Goal: Transaction & Acquisition: Subscribe to service/newsletter

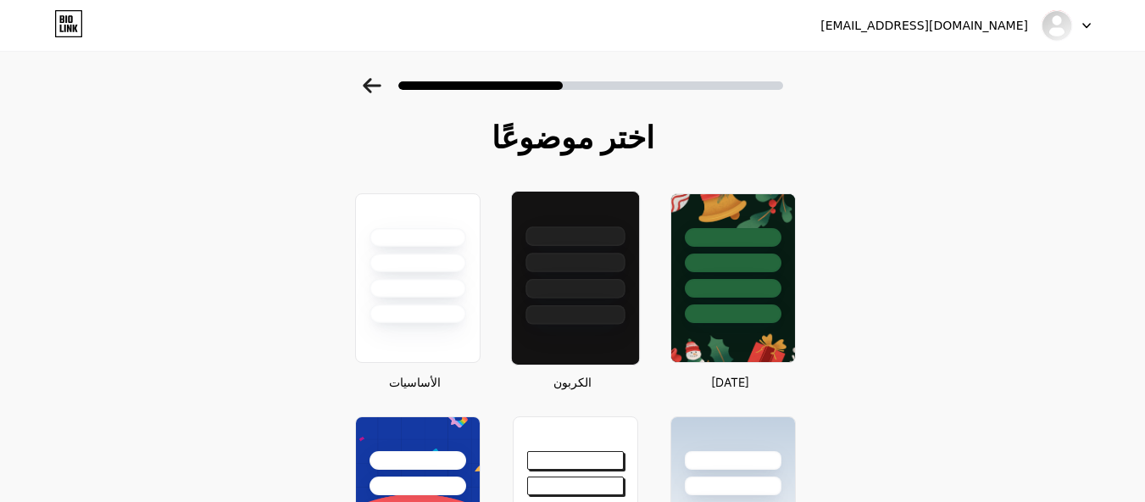
scroll to position [174, 0]
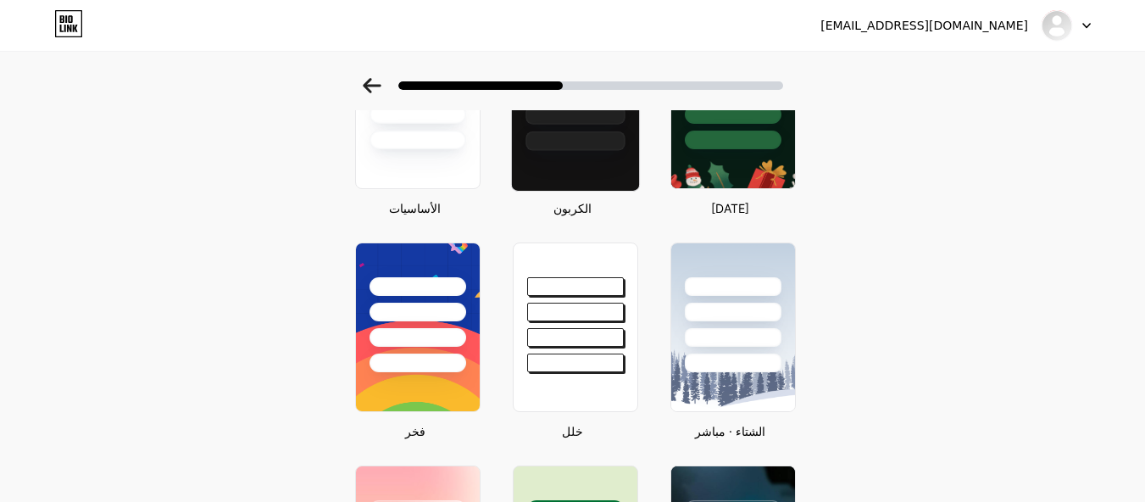
click at [590, 336] on div at bounding box center [575, 337] width 97 height 19
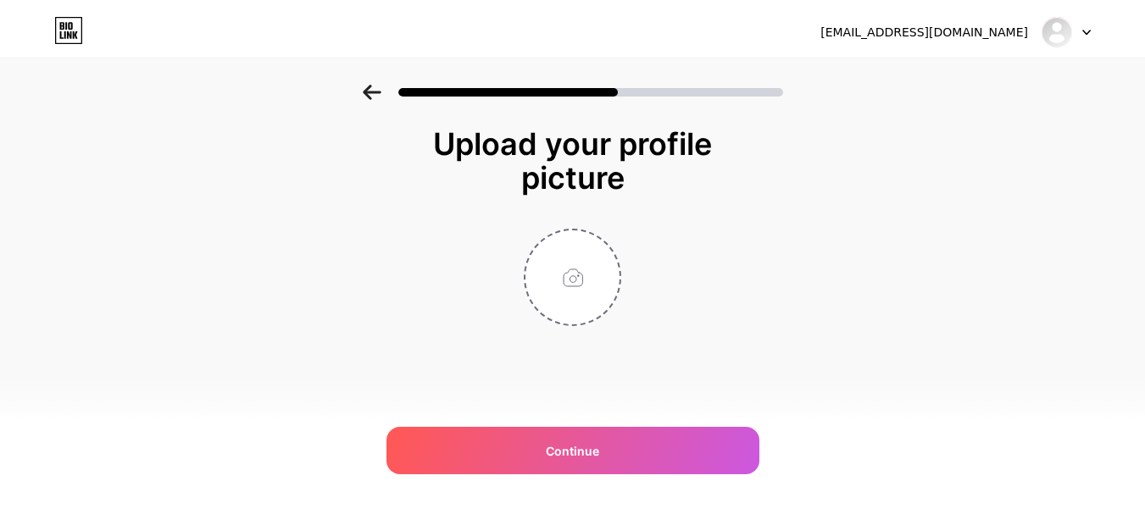
scroll to position [0, 0]
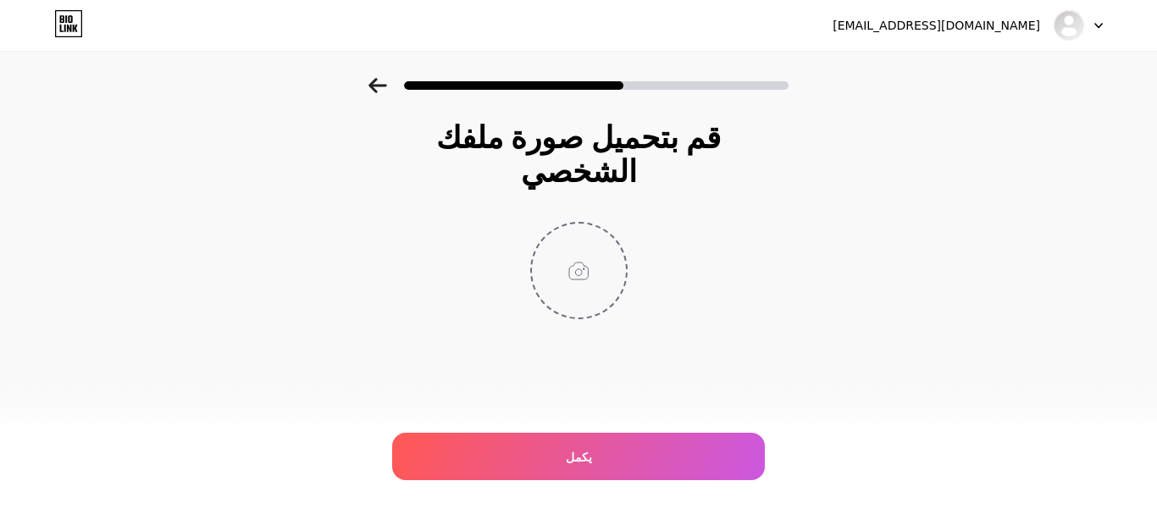
click at [580, 225] on input "file" at bounding box center [579, 271] width 94 height 94
type input "C:\fakepath\557535406_122095252005060333_8944941051044528105_n.jpg"
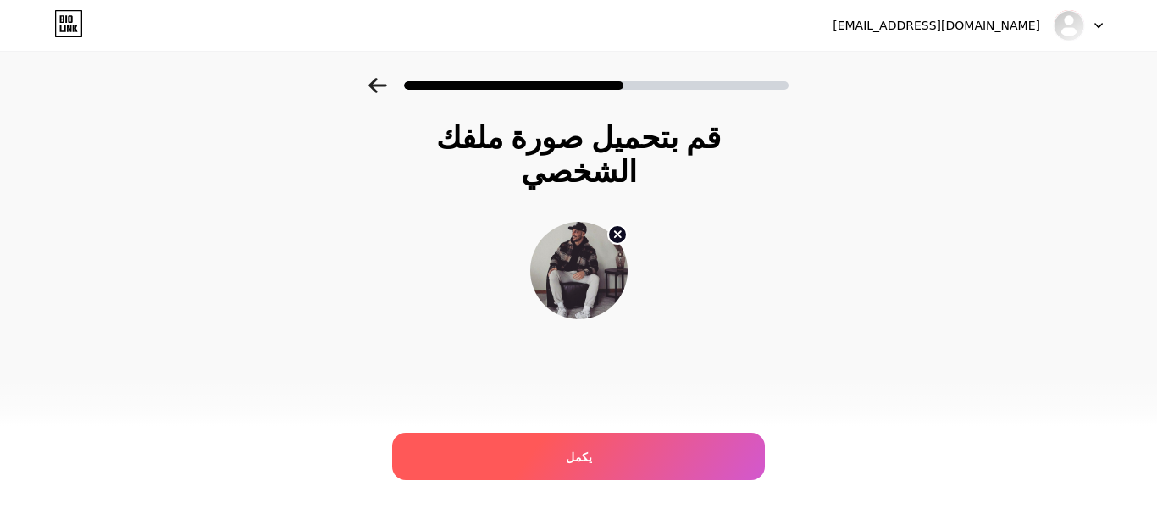
click at [639, 448] on div "يكمل" at bounding box center [578, 456] width 373 height 47
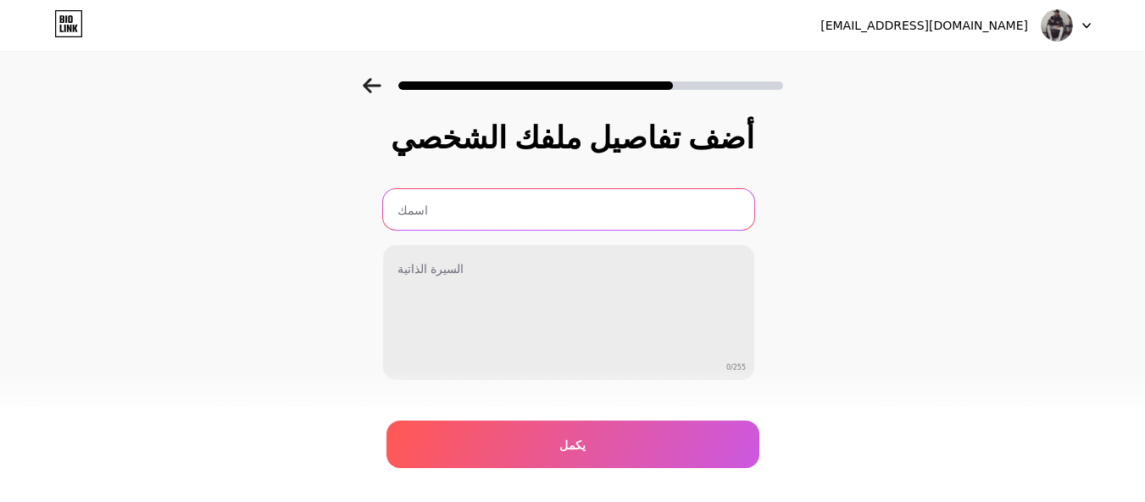
click at [592, 212] on input "text" at bounding box center [568, 209] width 371 height 41
paste input "Abu_Omar2026"
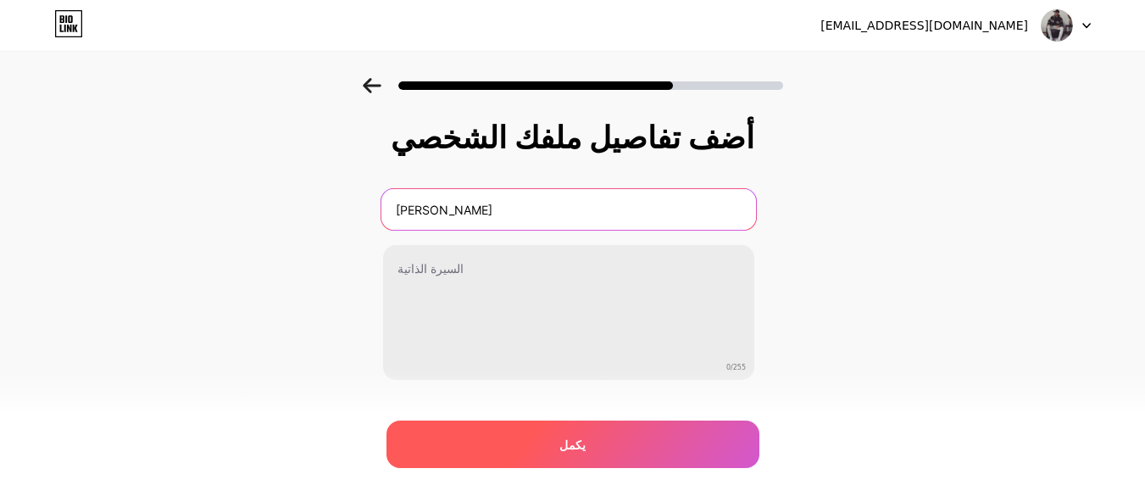
type input "Abu_Omar"
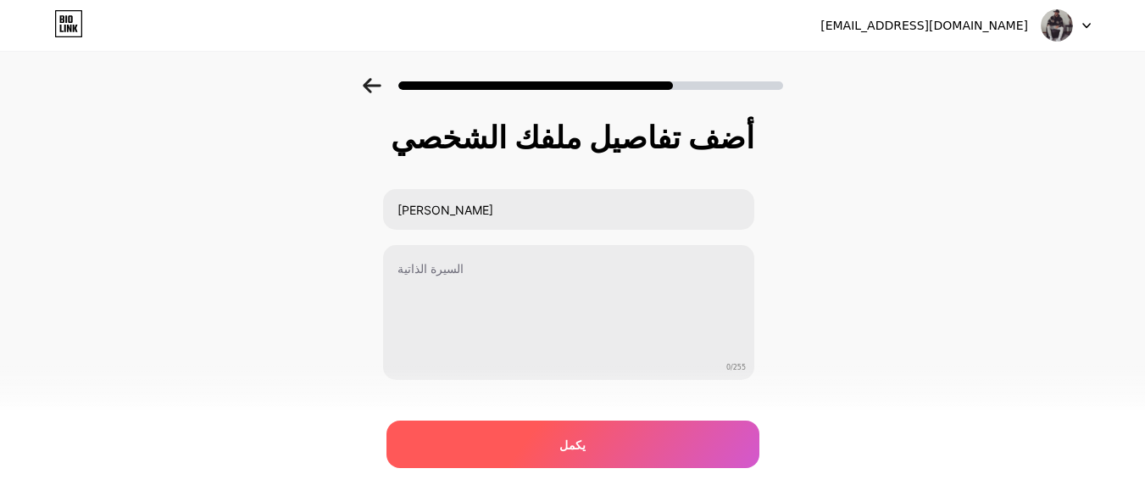
click at [602, 421] on div "يكمل" at bounding box center [572, 443] width 373 height 47
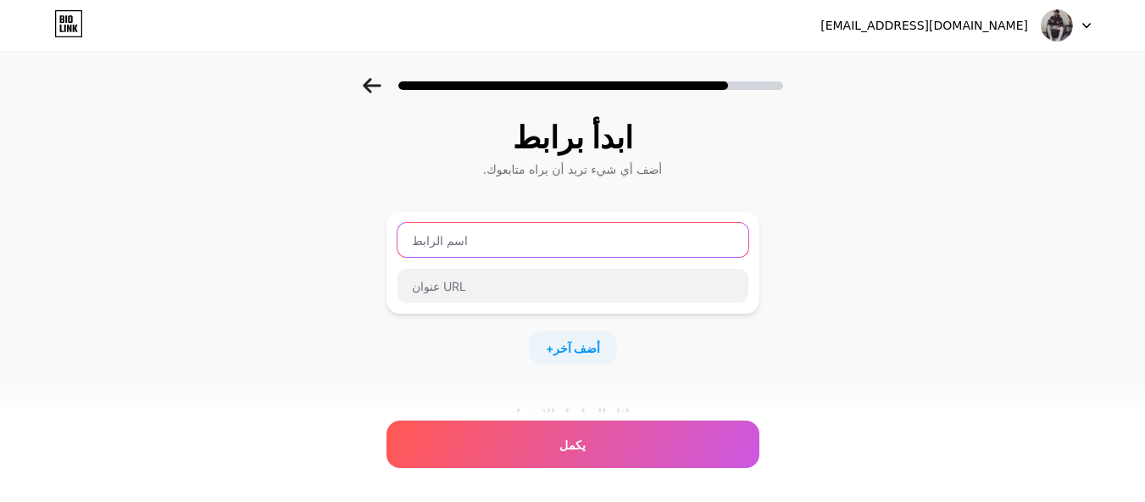
click at [582, 233] on input "text" at bounding box center [572, 240] width 351 height 34
paste input "https://www.facebook.com/Abu.Omaalzubaidi/"
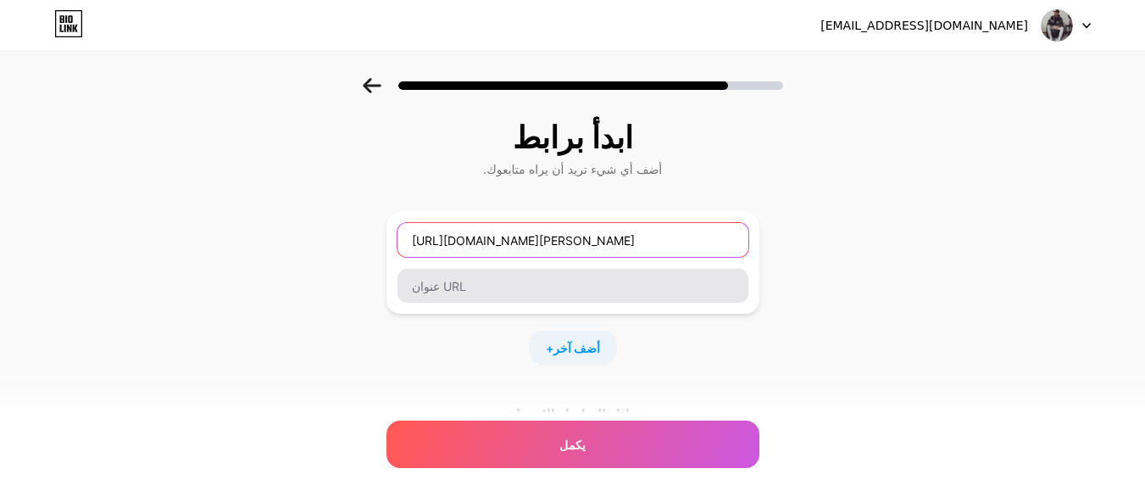
type input "https://www.facebook.com/Abu.Omaalzubaidi/"
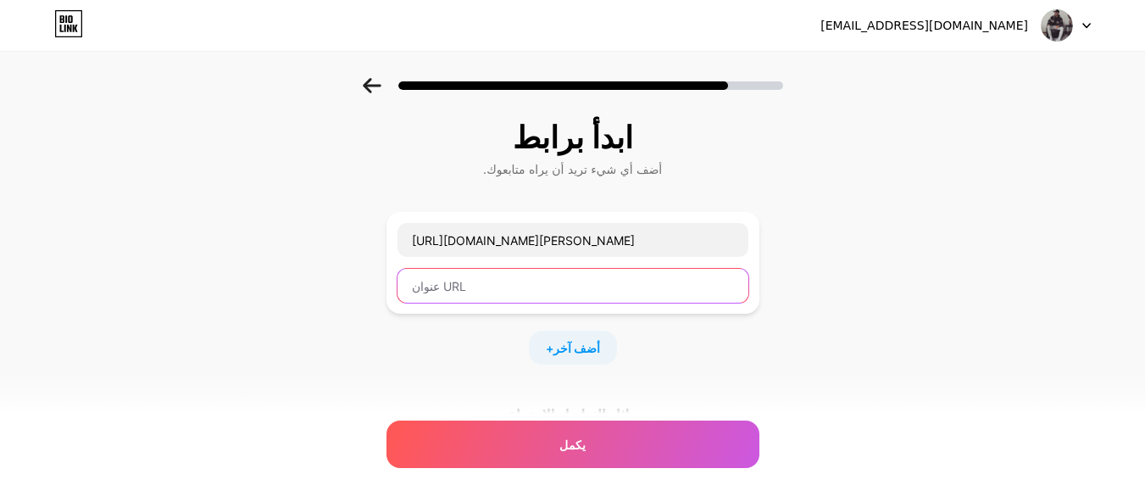
click at [570, 275] on input "text" at bounding box center [572, 286] width 351 height 34
paste input "https://www.facebook.com/Abu.Omaalzubaidi/"
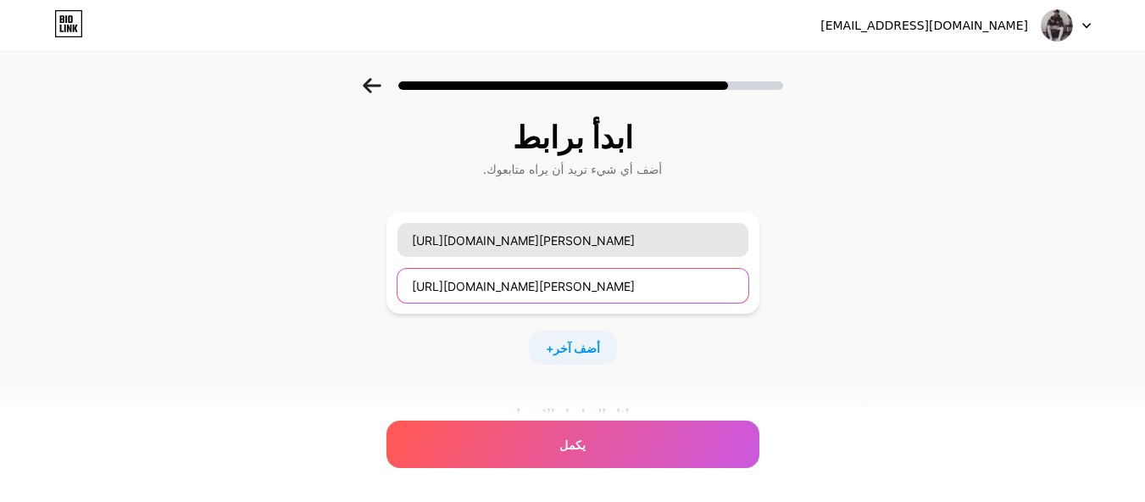
type input "https://www.facebook.com/Abu.Omaalzubaidi/"
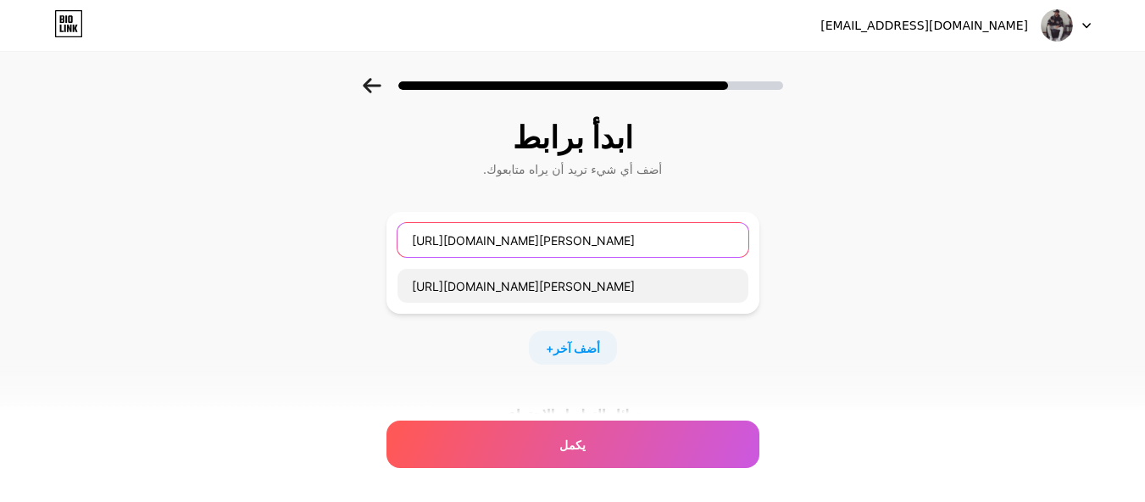
drag, startPoint x: 601, startPoint y: 240, endPoint x: 299, endPoint y: 212, distance: 302.9
click at [299, 212] on div "ابدأ برابط أضف أي شيء تريد أن يراه متابعوك. https://www.facebook.com/Abu.Omaalz…" at bounding box center [572, 376] width 1145 height 596
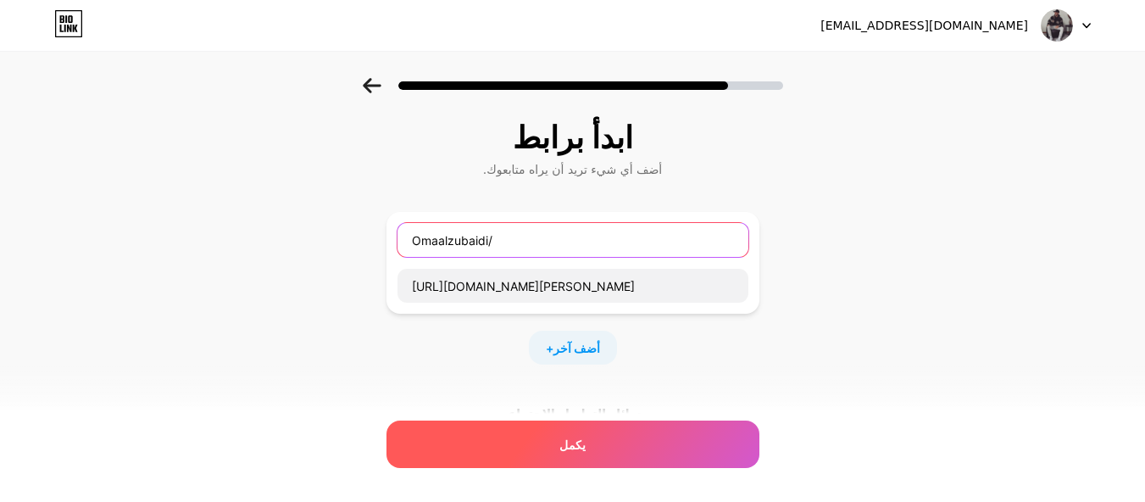
type input "Omaalzubaidi/"
click at [590, 430] on div "يكمل" at bounding box center [572, 443] width 373 height 47
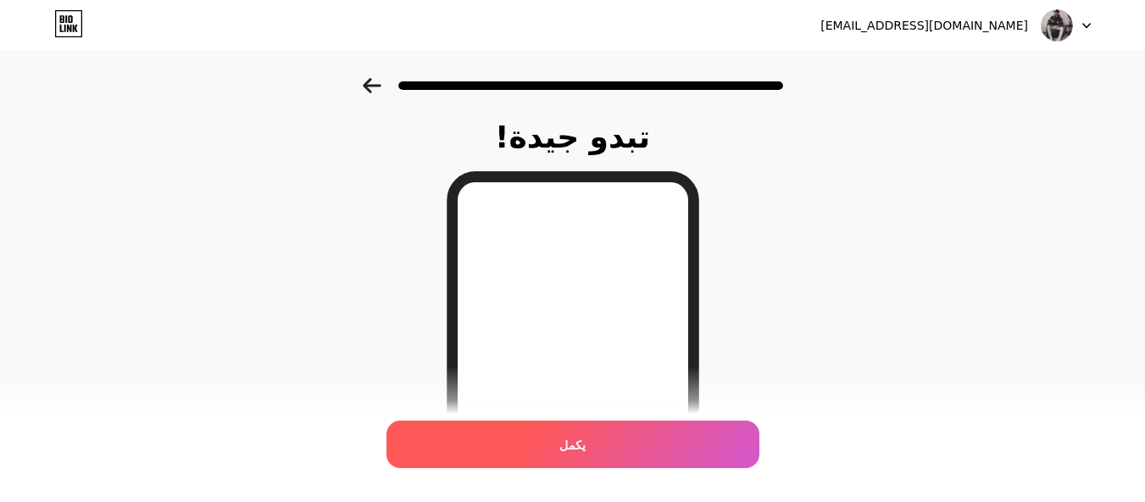
click at [608, 437] on div "يكمل" at bounding box center [572, 443] width 373 height 47
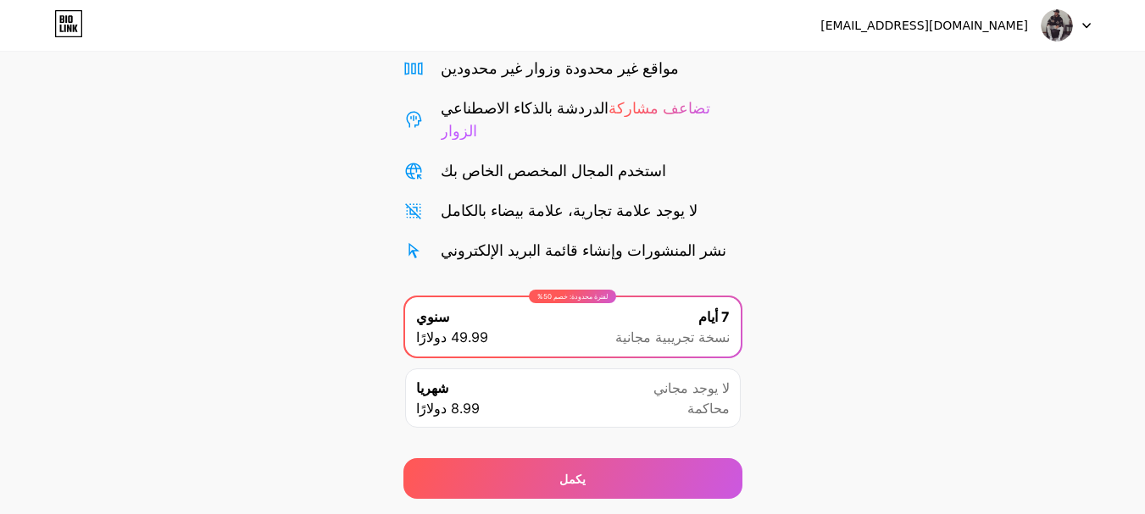
scroll to position [168, 0]
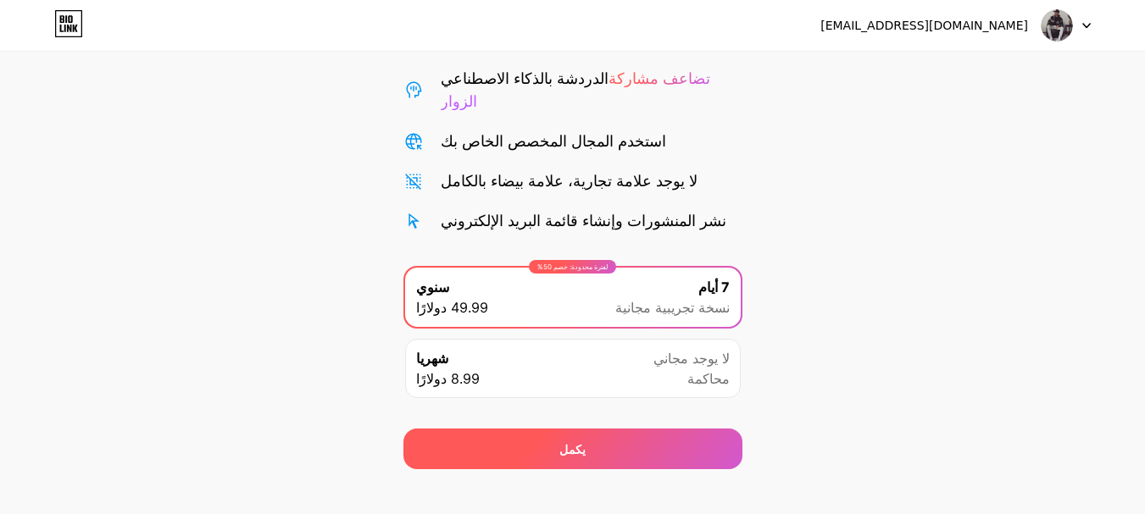
click at [616, 429] on div "يكمل" at bounding box center [572, 449] width 339 height 41
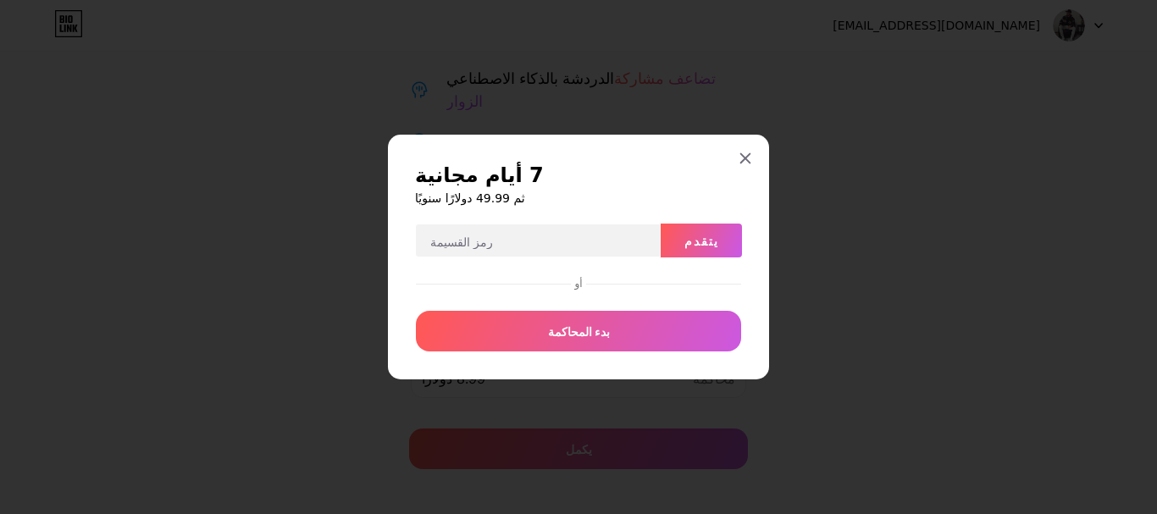
click at [752, 153] on div at bounding box center [745, 158] width 31 height 31
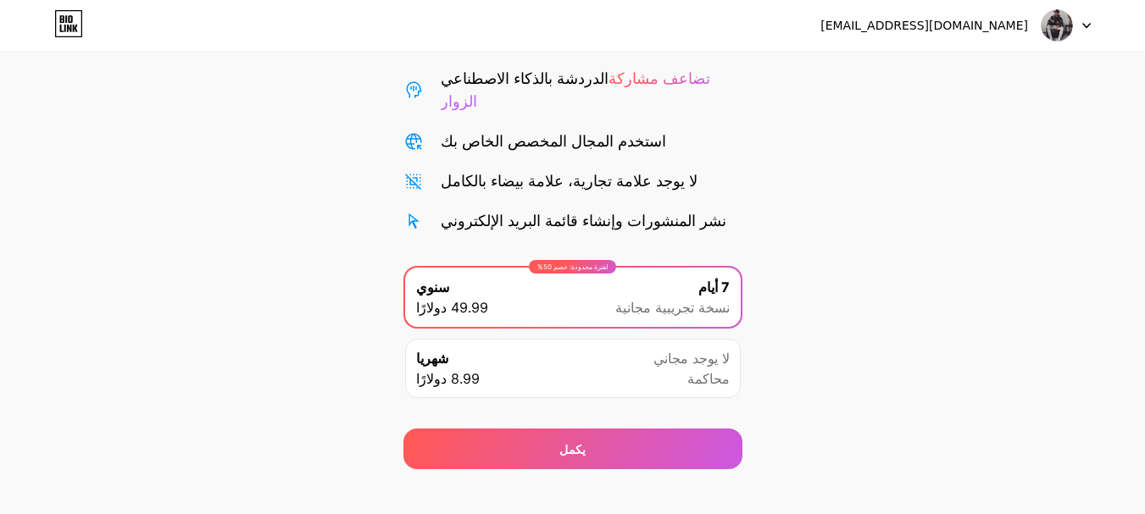
click at [747, 155] on div "ابدأ تجربتك المجانية لمدة 7 أيام يمكنك الإلغاء في أي وقت. سنرسل إليك بريدًا إلك…" at bounding box center [572, 189] width 1145 height 559
click at [957, 31] on font "[EMAIL_ADDRESS][DOMAIN_NAME]" at bounding box center [924, 26] width 208 height 14
click at [1071, 27] on img at bounding box center [1056, 25] width 32 height 32
click at [1046, 19] on img at bounding box center [1056, 25] width 32 height 32
click at [1082, 24] on icon at bounding box center [1086, 26] width 8 height 6
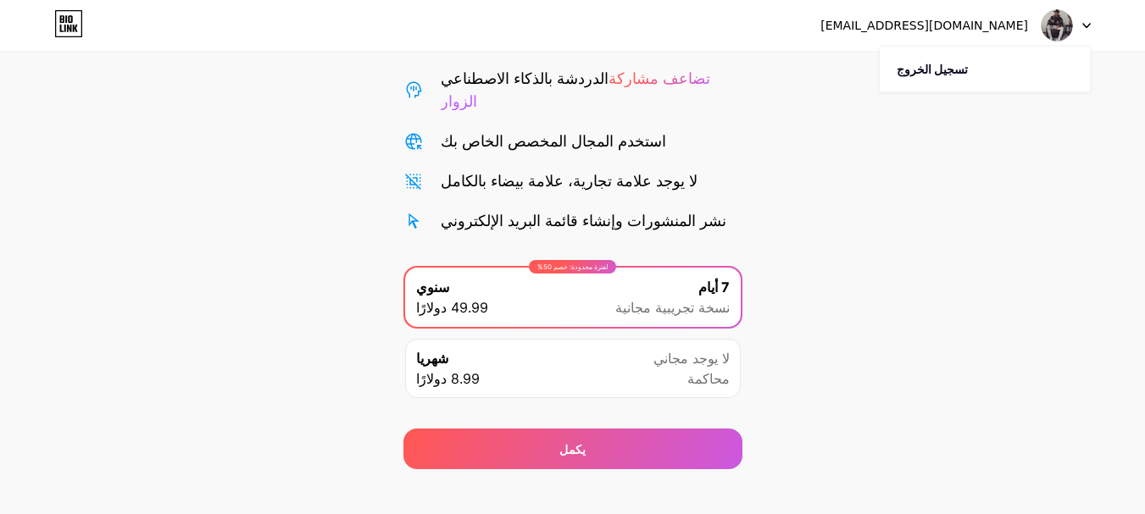
click at [1082, 24] on icon at bounding box center [1086, 26] width 8 height 6
click at [701, 350] on font "لا يوجد مجاني" at bounding box center [691, 358] width 76 height 17
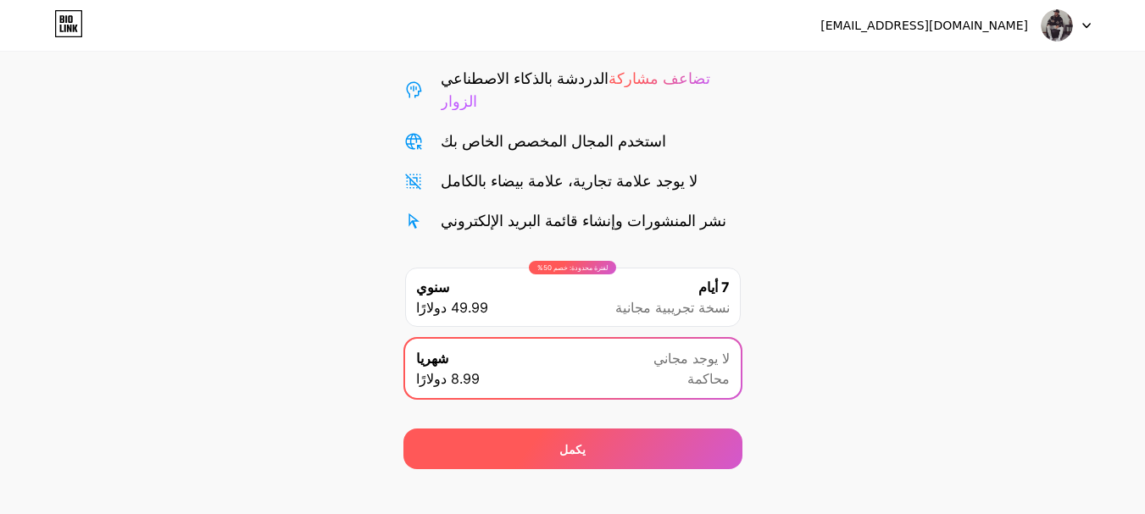
click at [629, 429] on div "يكمل" at bounding box center [572, 449] width 339 height 41
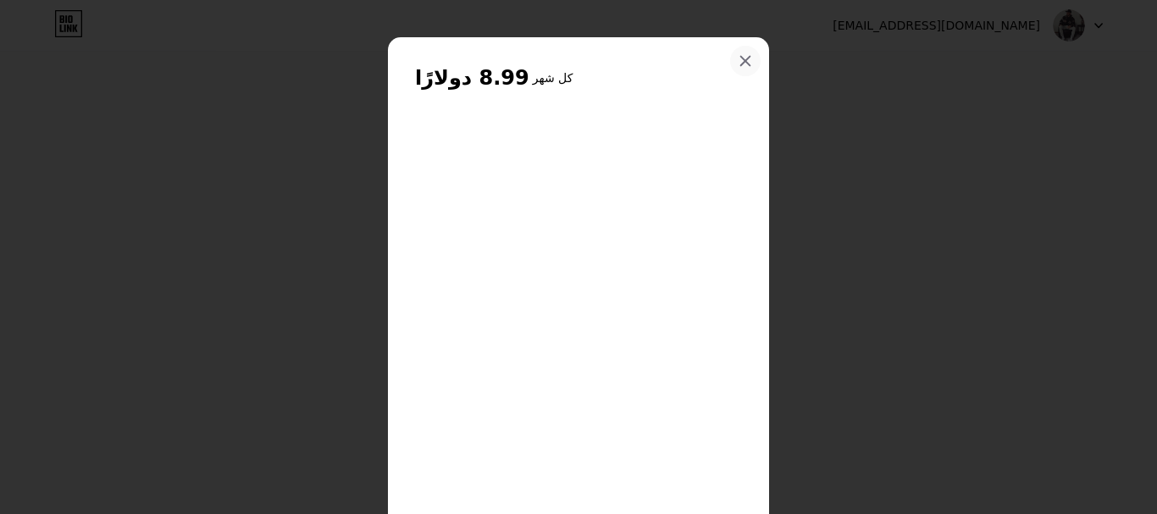
click at [743, 55] on icon at bounding box center [746, 61] width 14 height 14
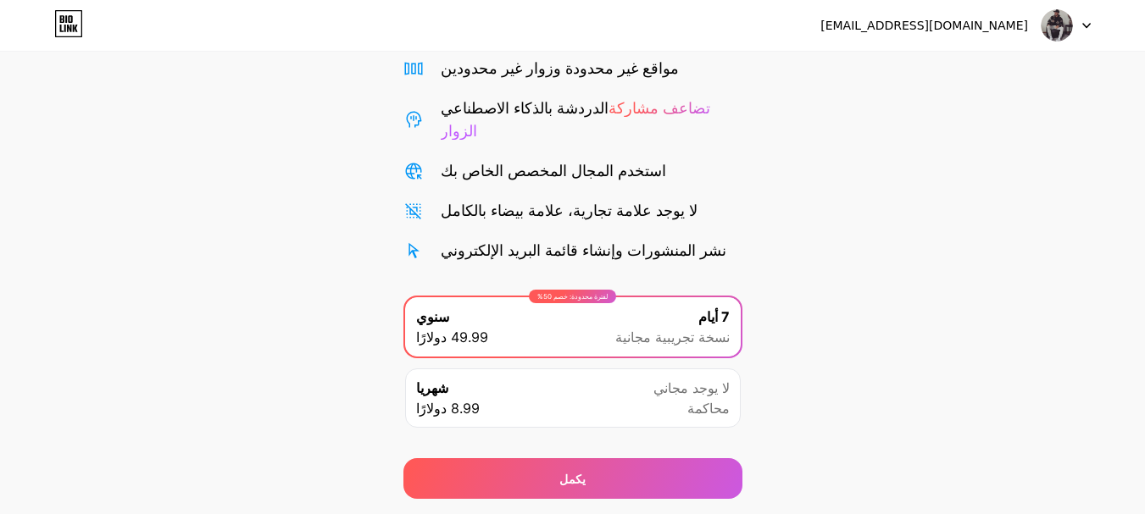
scroll to position [168, 0]
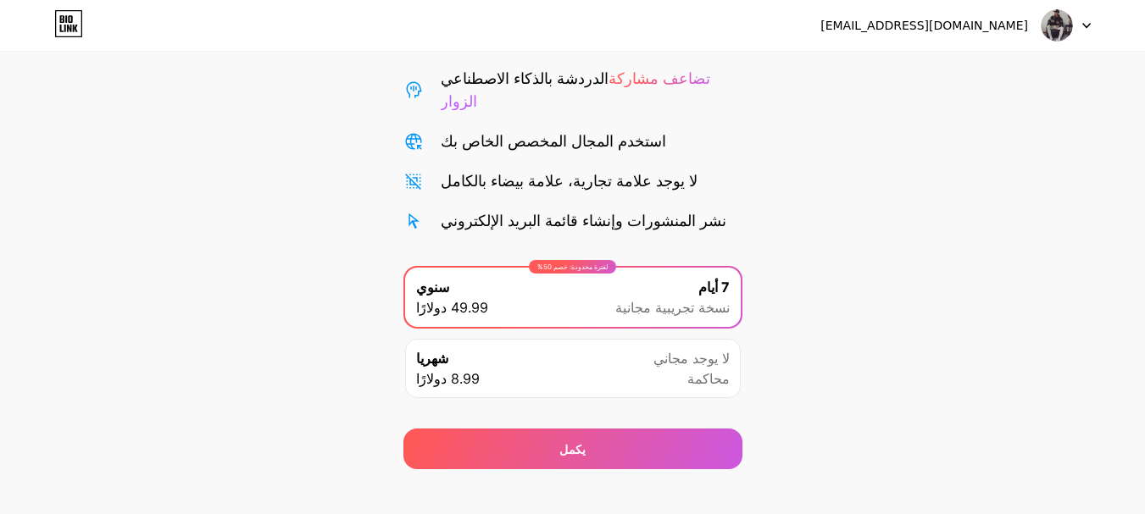
click at [694, 348] on div "لا يوجد مجاني محاكمة" at bounding box center [691, 368] width 76 height 41
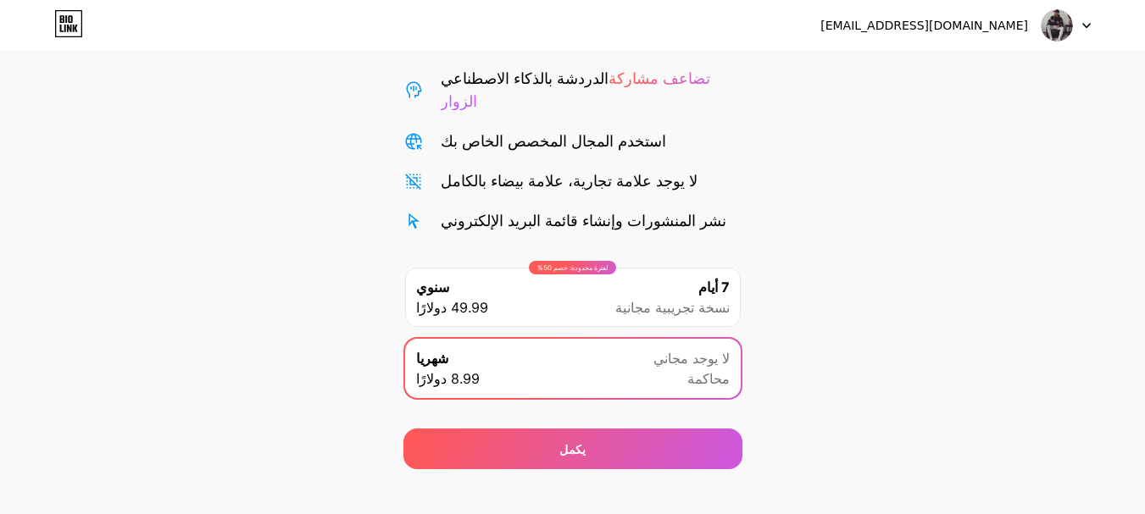
click at [685, 355] on div "لا يوجد مجاني محاكمة" at bounding box center [691, 368] width 76 height 41
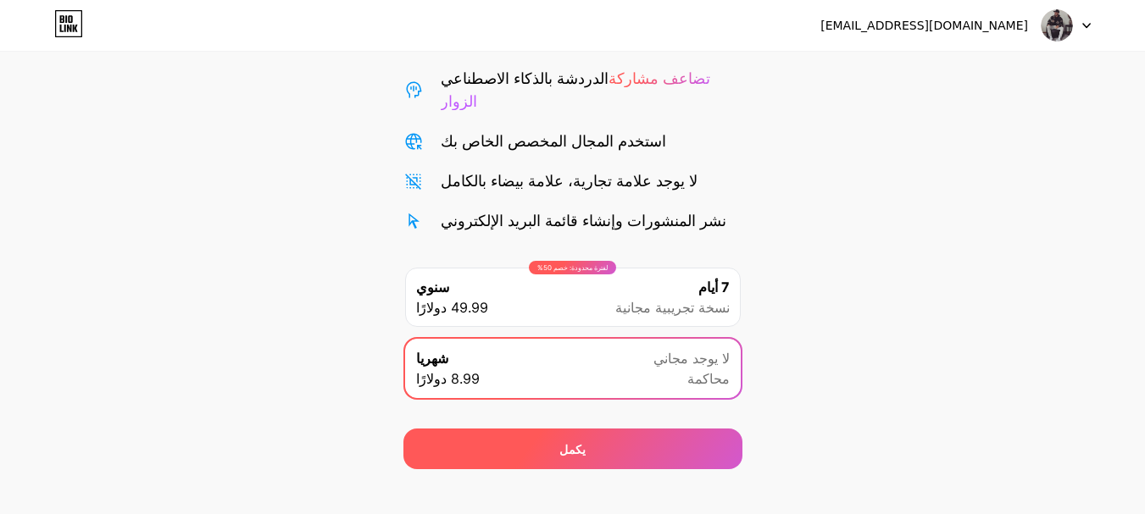
click at [610, 435] on div "يكمل" at bounding box center [572, 449] width 339 height 41
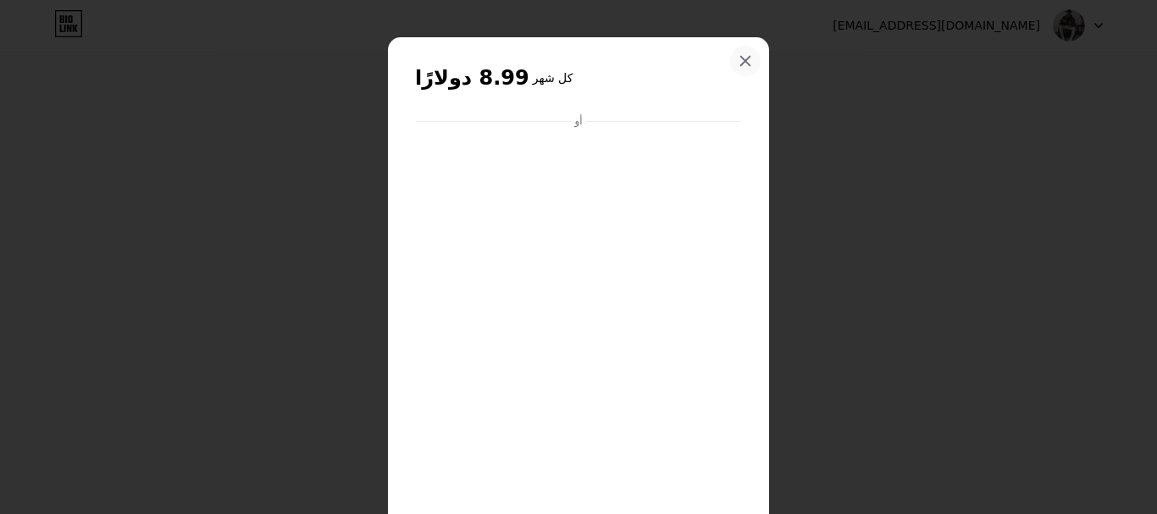
click at [743, 66] on icon at bounding box center [746, 61] width 14 height 14
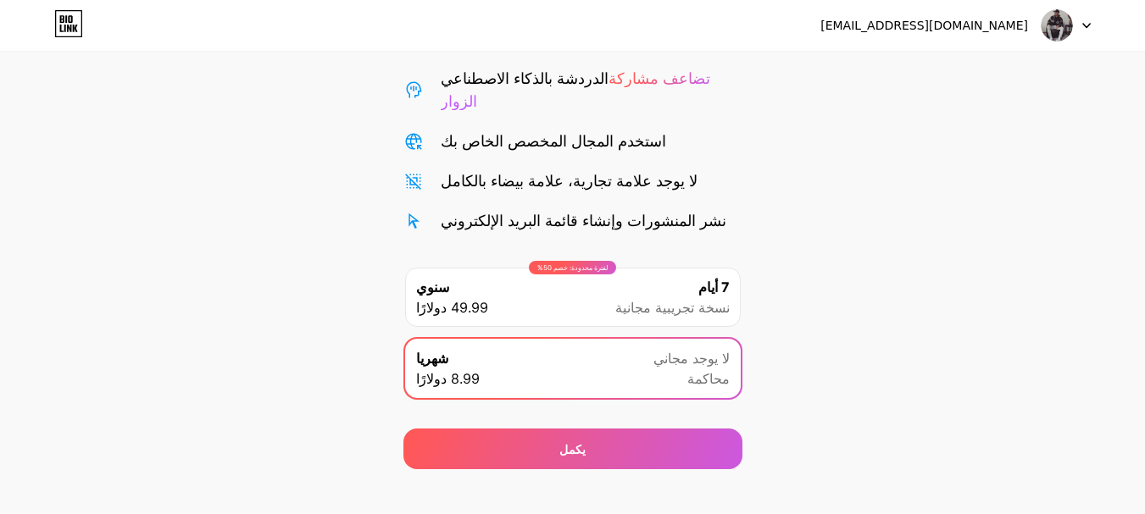
click at [75, 22] on icon at bounding box center [68, 23] width 29 height 27
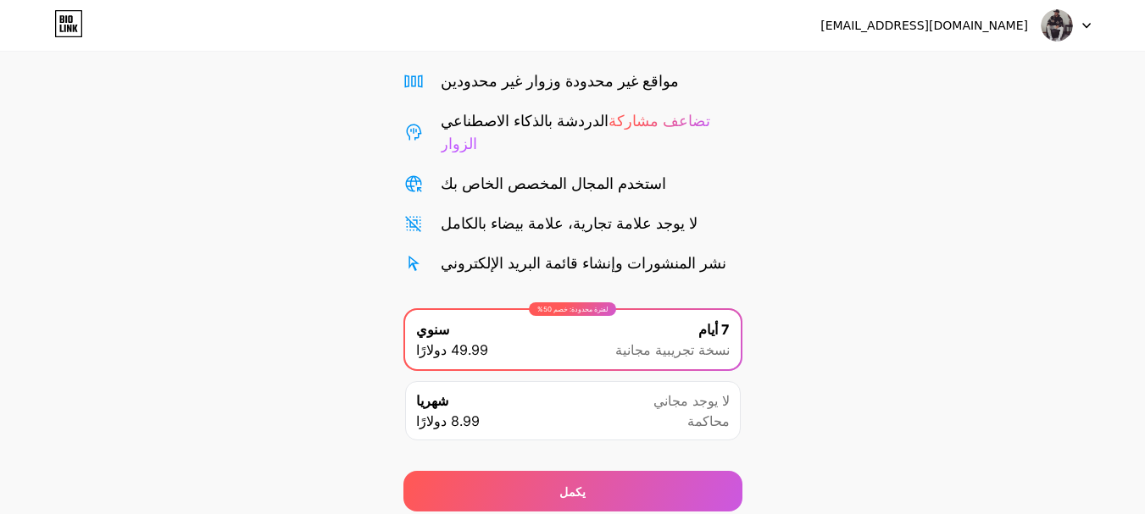
scroll to position [168, 0]
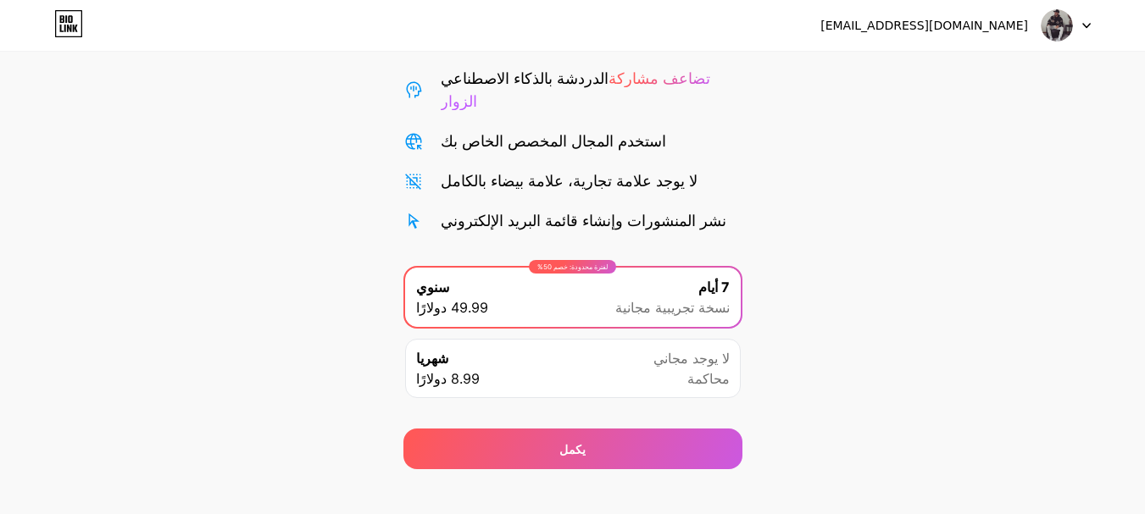
click at [1080, 14] on div at bounding box center [1065, 25] width 49 height 31
click at [1063, 16] on img at bounding box center [1056, 25] width 32 height 32
click at [1062, 17] on img at bounding box center [1056, 25] width 32 height 32
click at [940, 67] on font "تسجيل الخروج" at bounding box center [931, 69] width 71 height 14
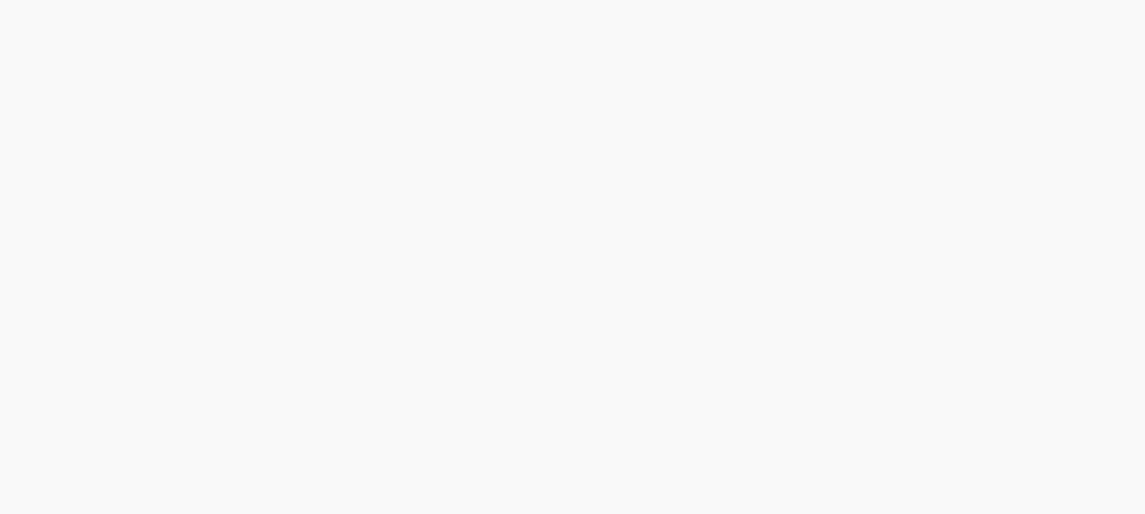
scroll to position [0, 0]
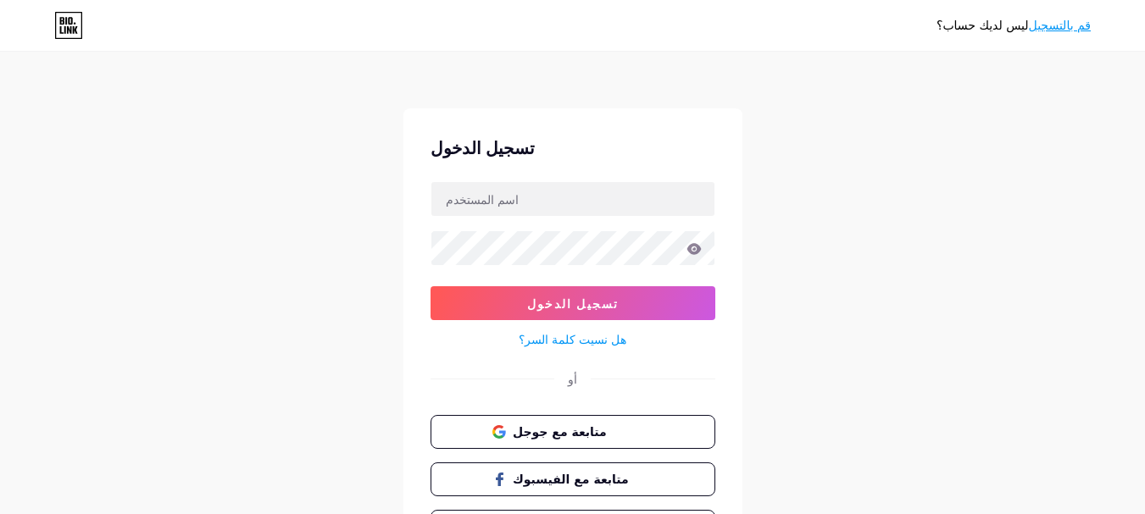
scroll to position [85, 0]
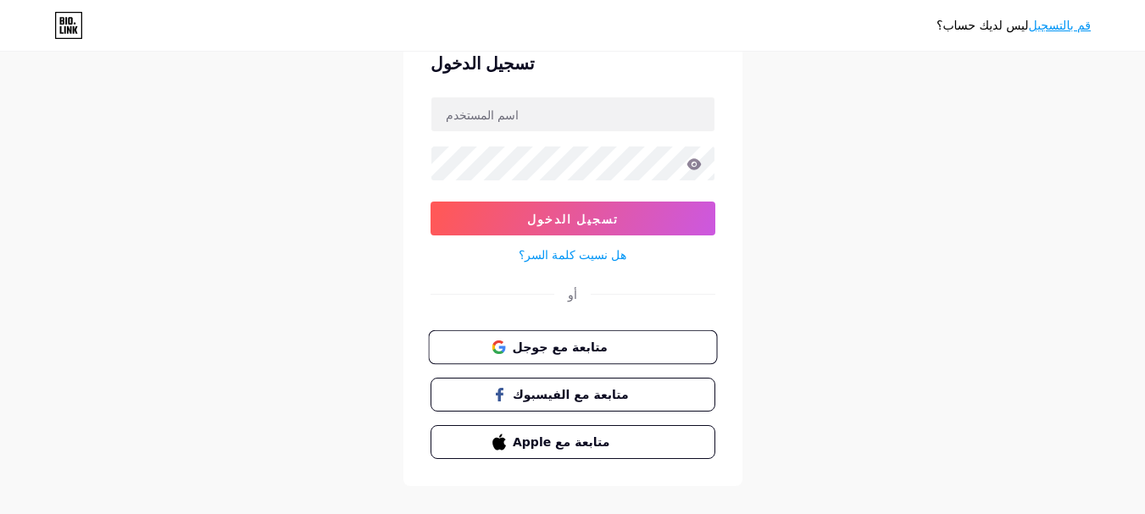
click at [561, 345] on font "متابعة مع جوجل" at bounding box center [559, 347] width 95 height 14
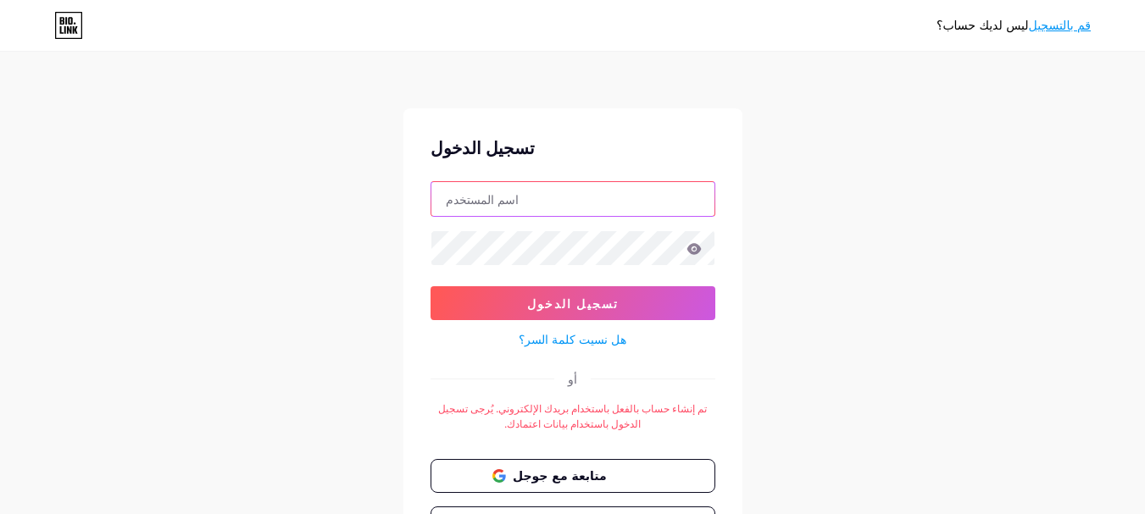
click at [579, 197] on input "text" at bounding box center [572, 199] width 283 height 34
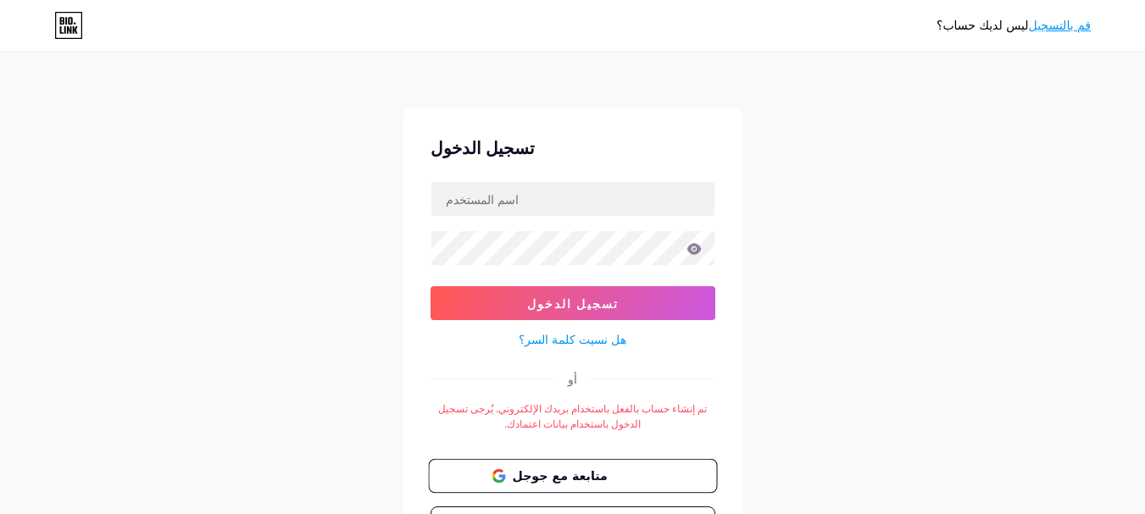
click at [641, 474] on span "متابعة مع جوجل" at bounding box center [582, 476] width 141 height 18
click at [594, 485] on button "متابعة مع جوجل" at bounding box center [572, 476] width 289 height 35
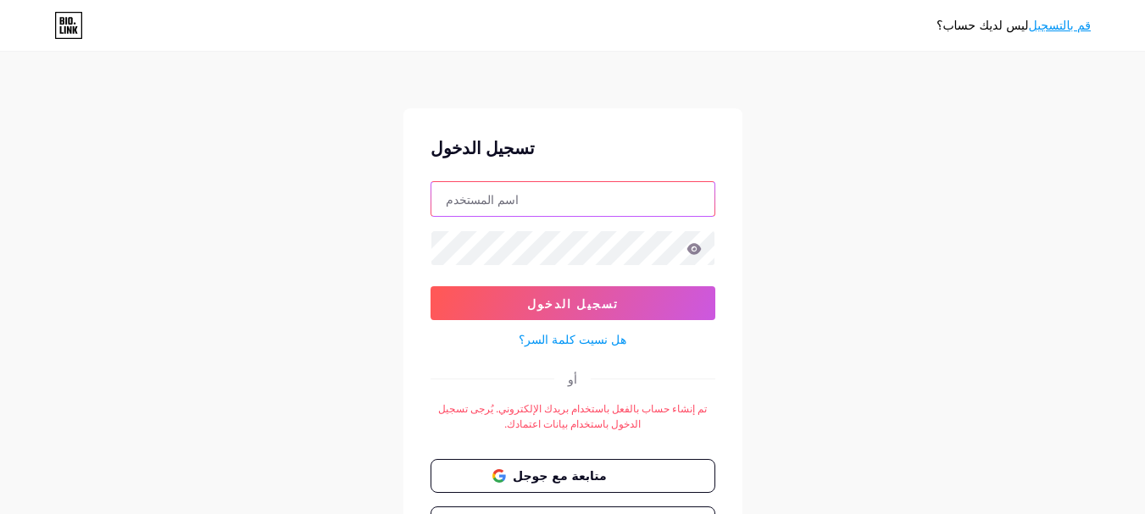
paste input "https://www.facebook.com/Abu.Omaalzubaidi/"
type input "https://www.facebook.com/Abu.Omaalzubaidi/"
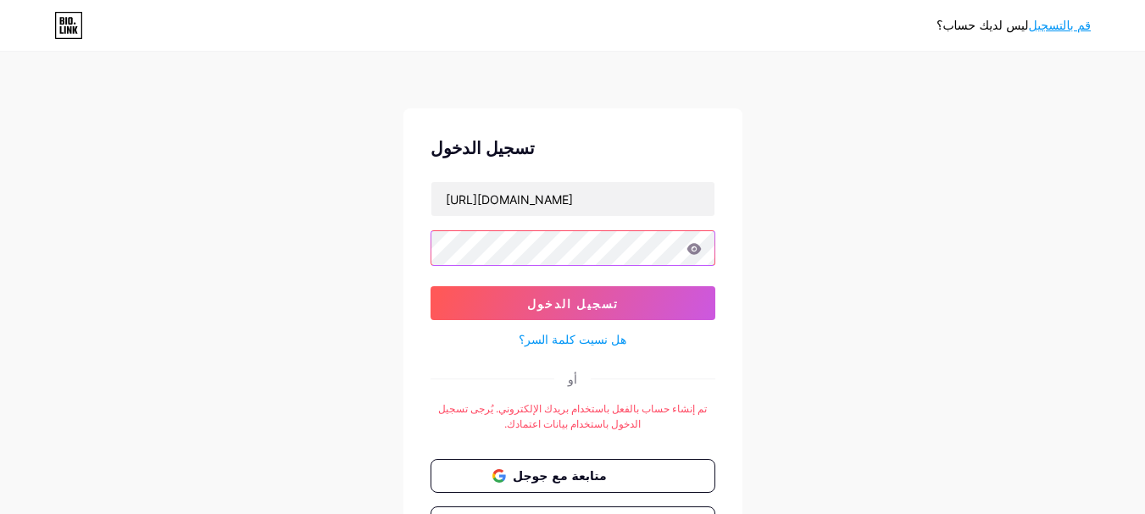
scroll to position [0, 0]
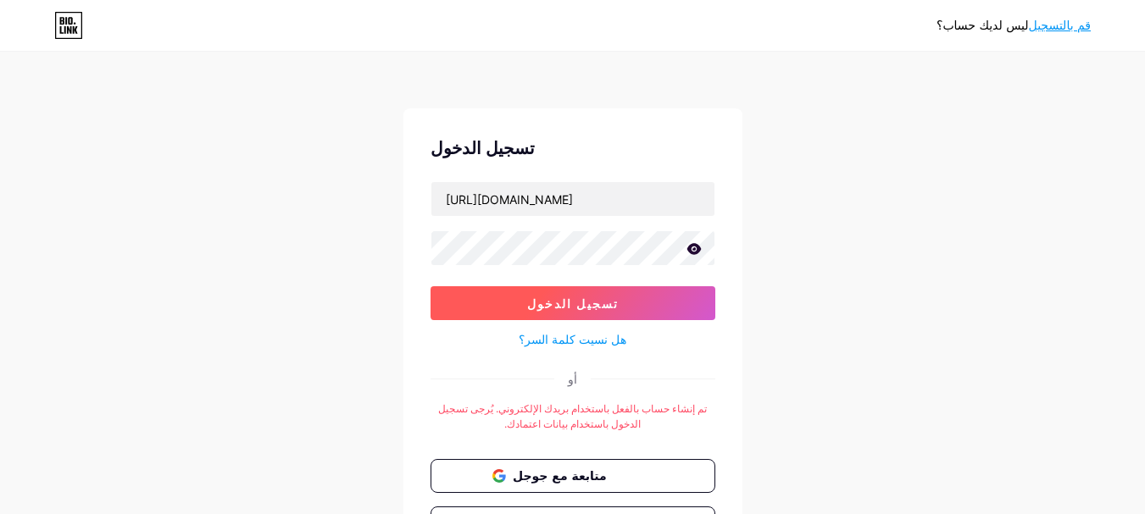
click at [637, 300] on button "تسجيل الدخول" at bounding box center [572, 303] width 285 height 34
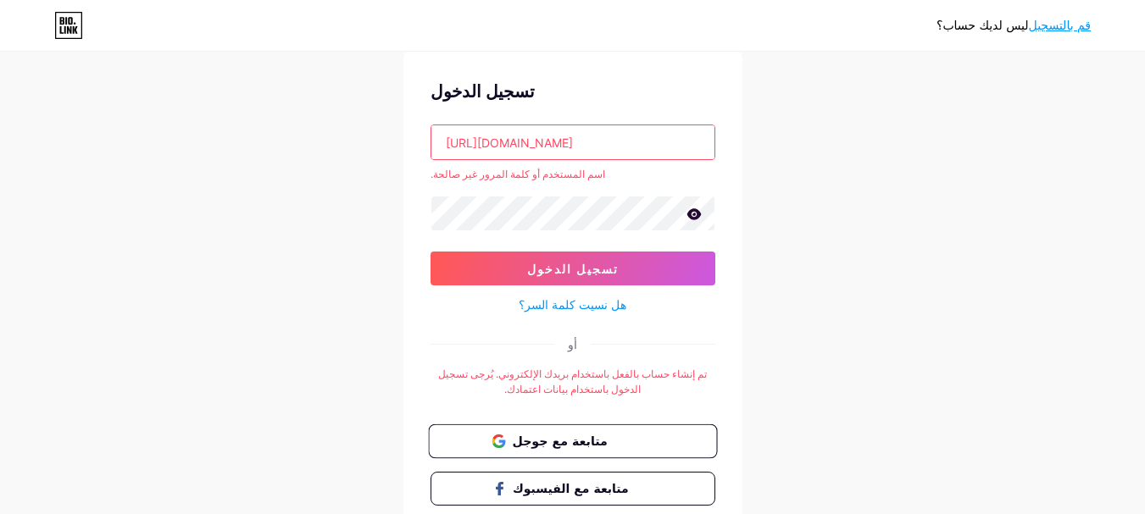
scroll to position [85, 0]
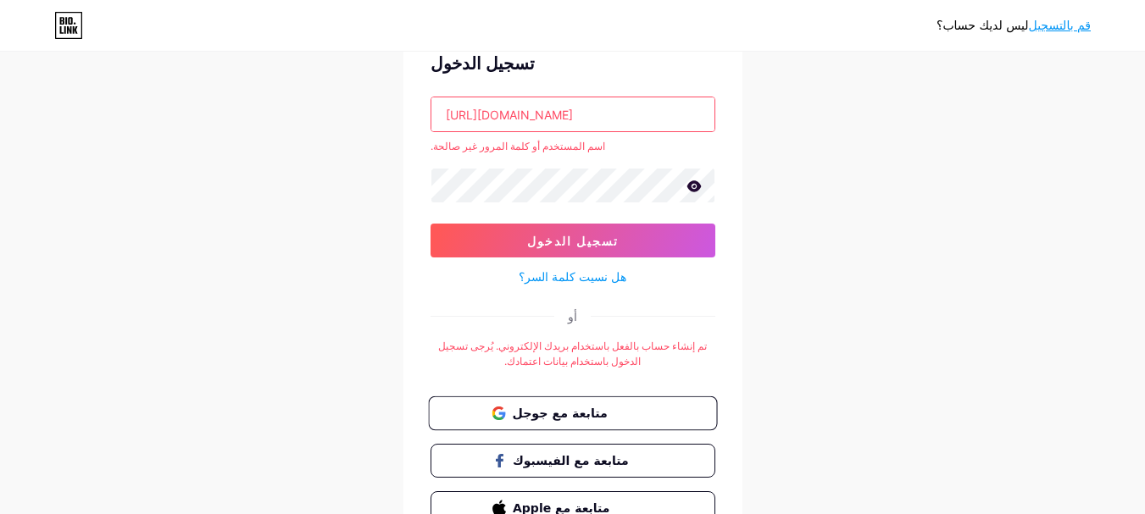
click at [576, 409] on font "متابعة مع جوجل" at bounding box center [559, 413] width 95 height 14
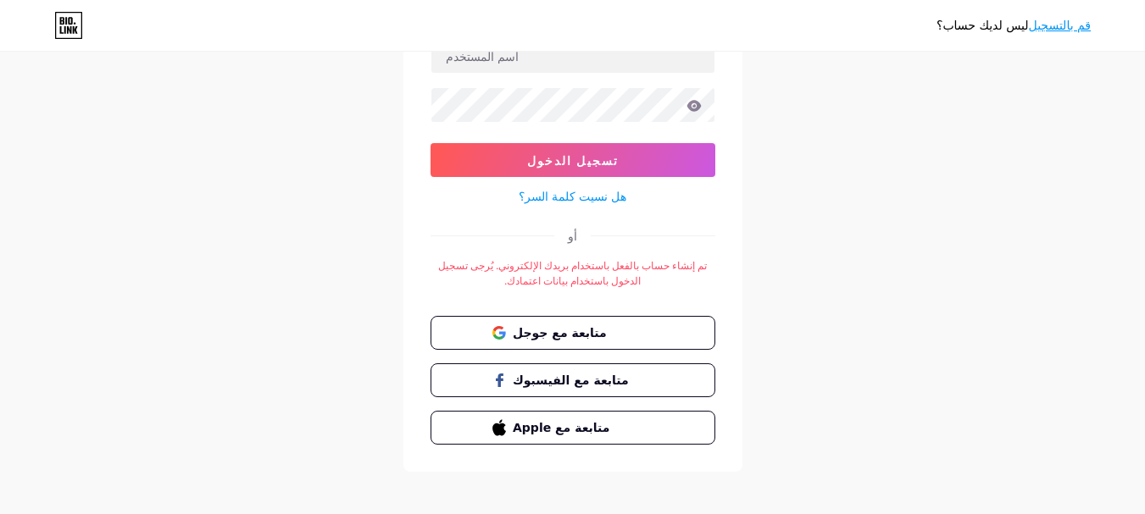
scroll to position [154, 0]
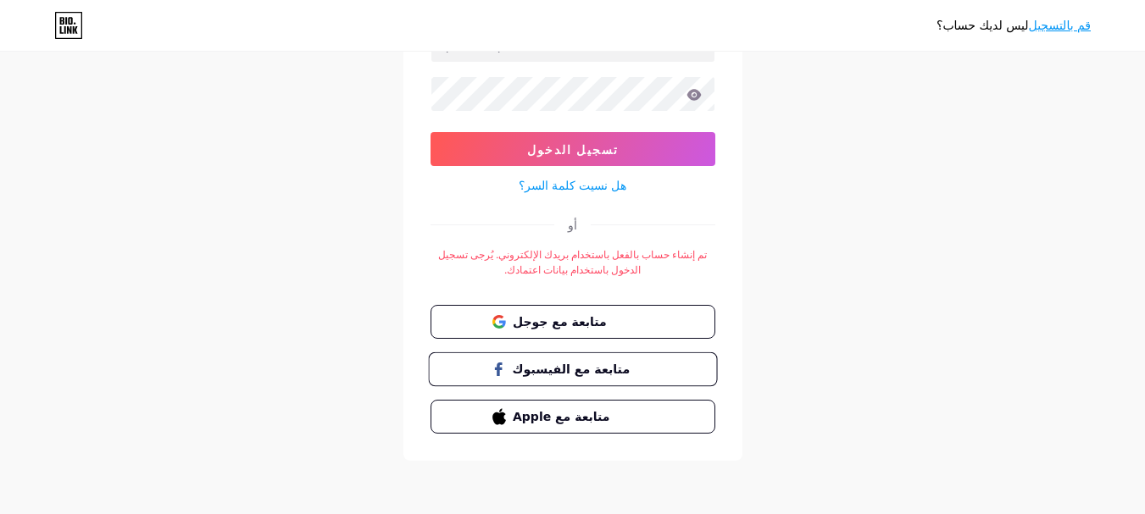
click at [558, 362] on font "متابعة مع الفيسبوك" at bounding box center [571, 369] width 118 height 14
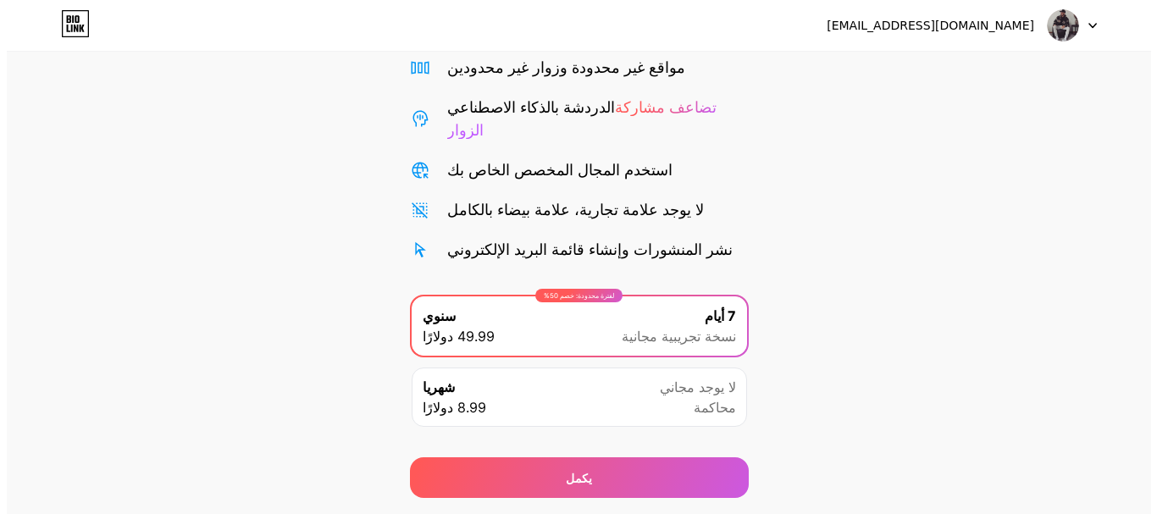
scroll to position [168, 0]
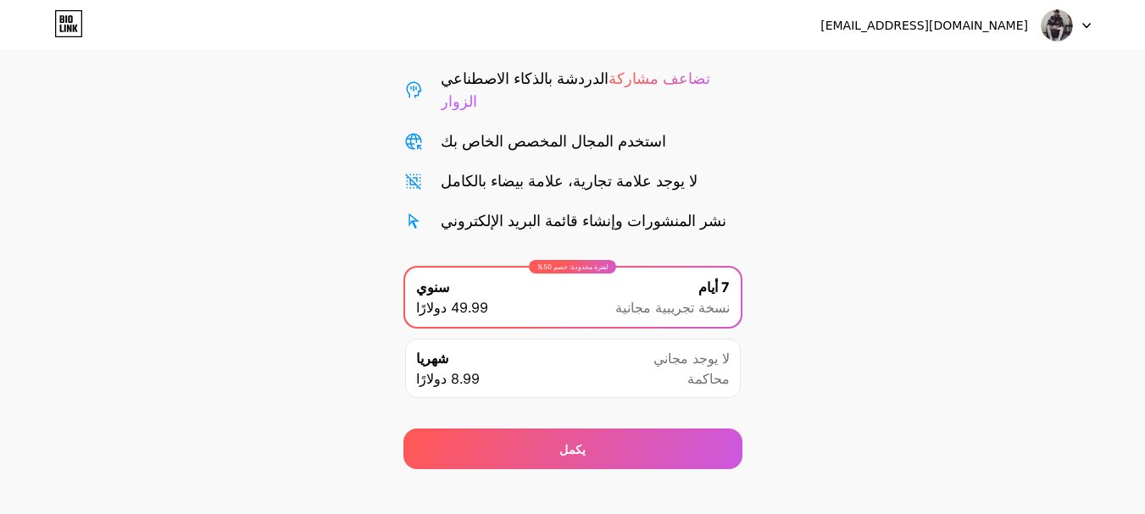
click at [677, 277] on div "7 أيام نسخة تجريبية مجانية" at bounding box center [672, 297] width 114 height 41
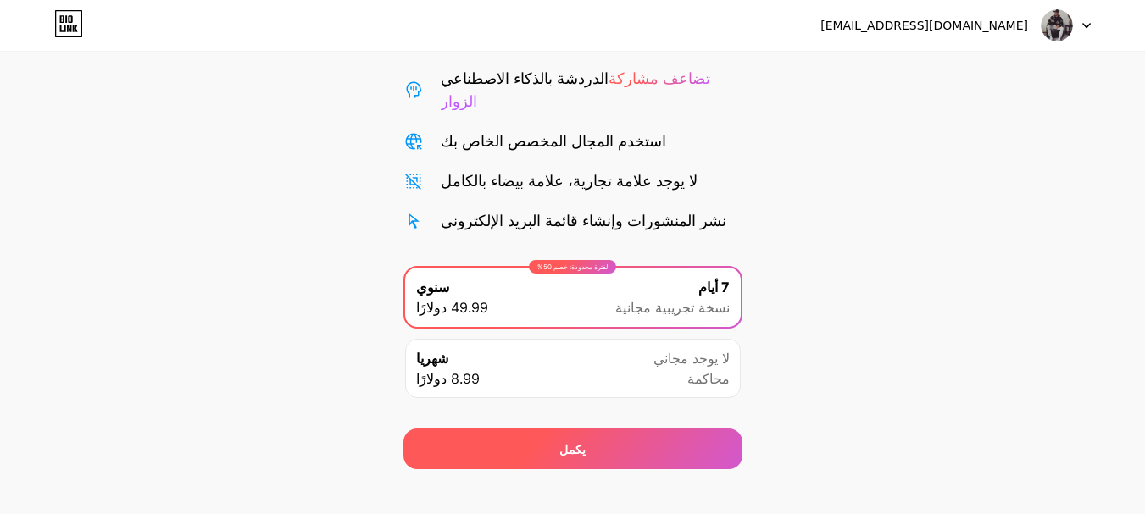
click at [573, 441] on span "يكمل" at bounding box center [572, 450] width 26 height 18
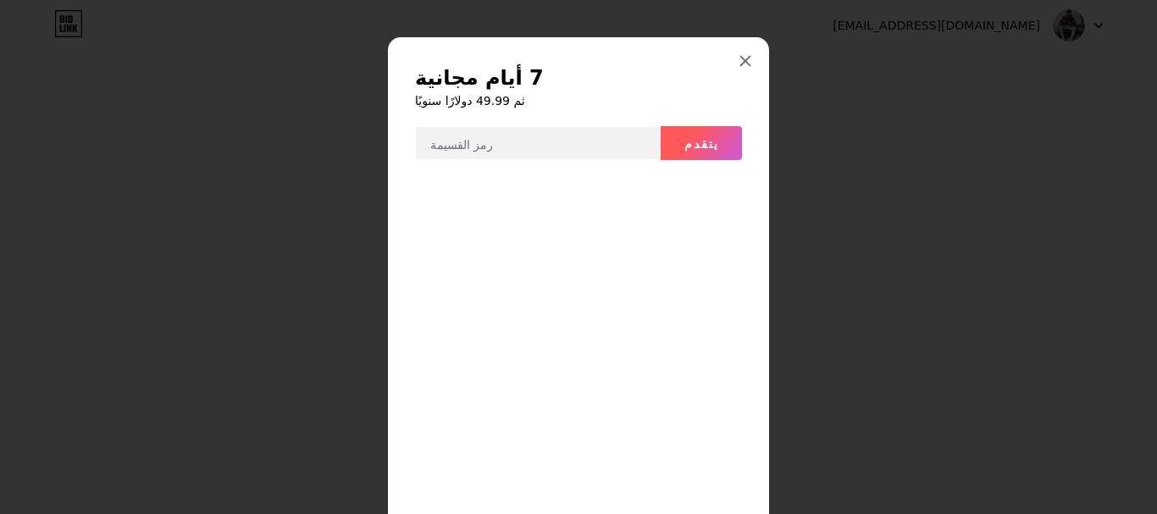
drag, startPoint x: 695, startPoint y: 131, endPoint x: 706, endPoint y: 135, distance: 11.5
click at [699, 134] on button "يتقدم" at bounding box center [701, 143] width 81 height 34
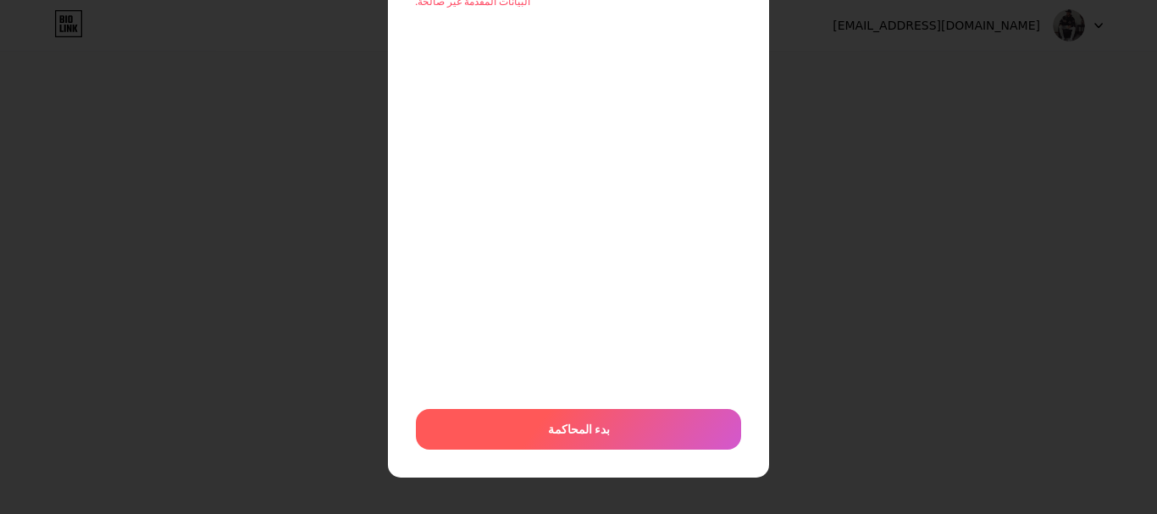
scroll to position [174, 0]
drag, startPoint x: 558, startPoint y: 436, endPoint x: 563, endPoint y: 428, distance: 9.5
click at [558, 435] on span "بدء المحاكمة" at bounding box center [579, 428] width 62 height 18
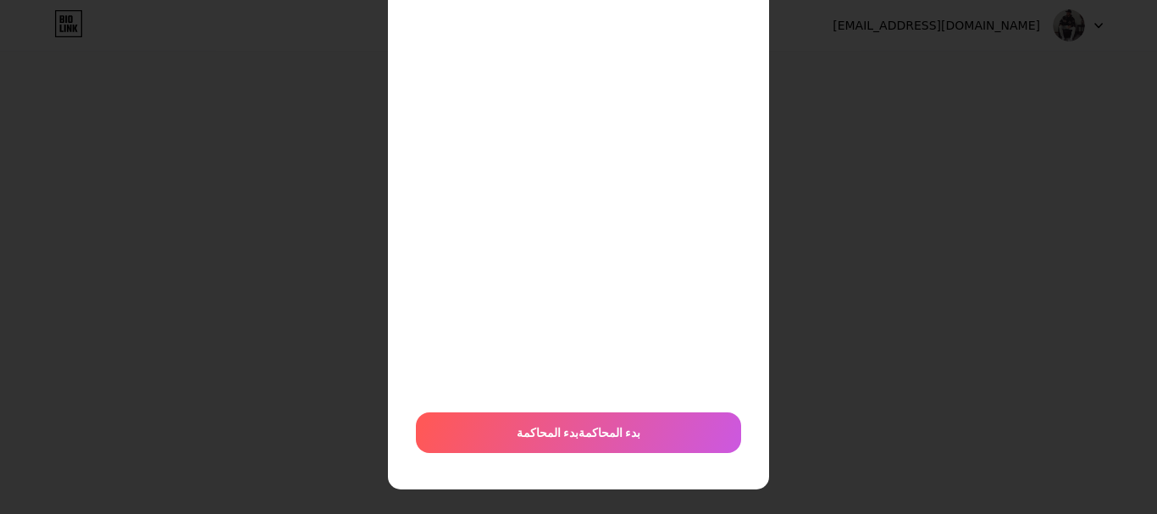
scroll to position [209, 0]
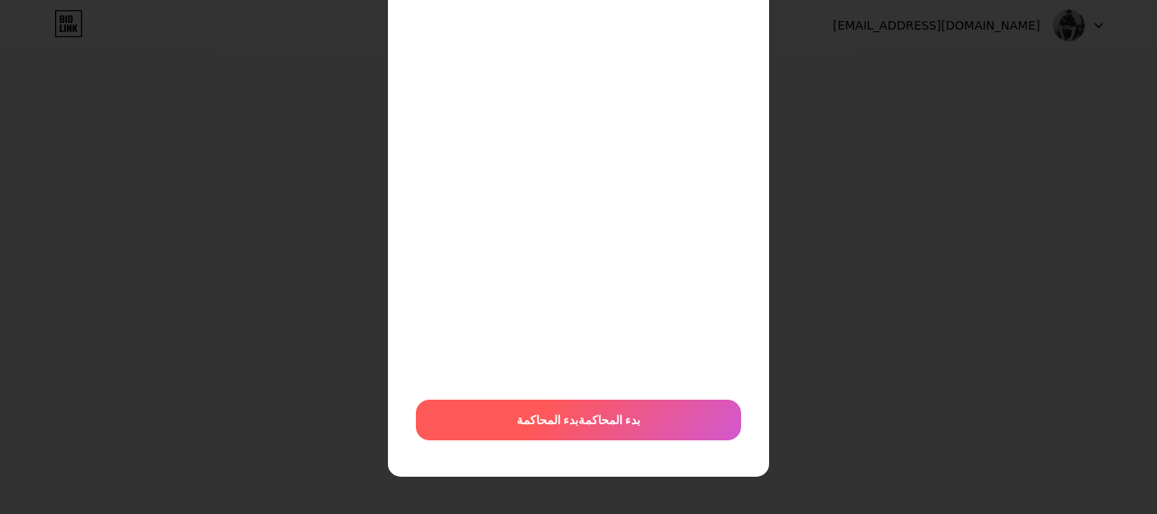
click at [585, 421] on font "بدء المحاكمة" at bounding box center [610, 420] width 62 height 14
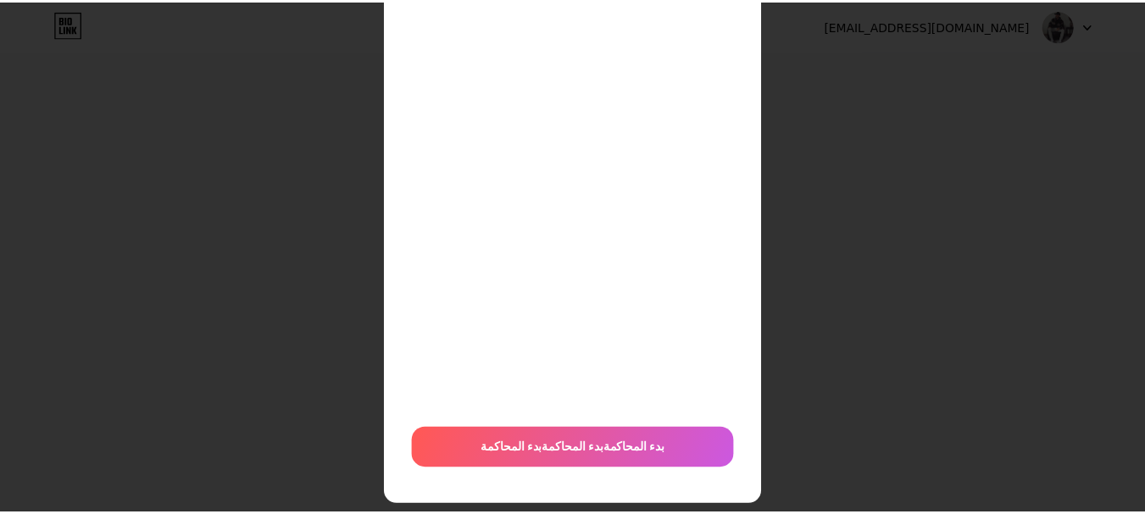
scroll to position [0, 0]
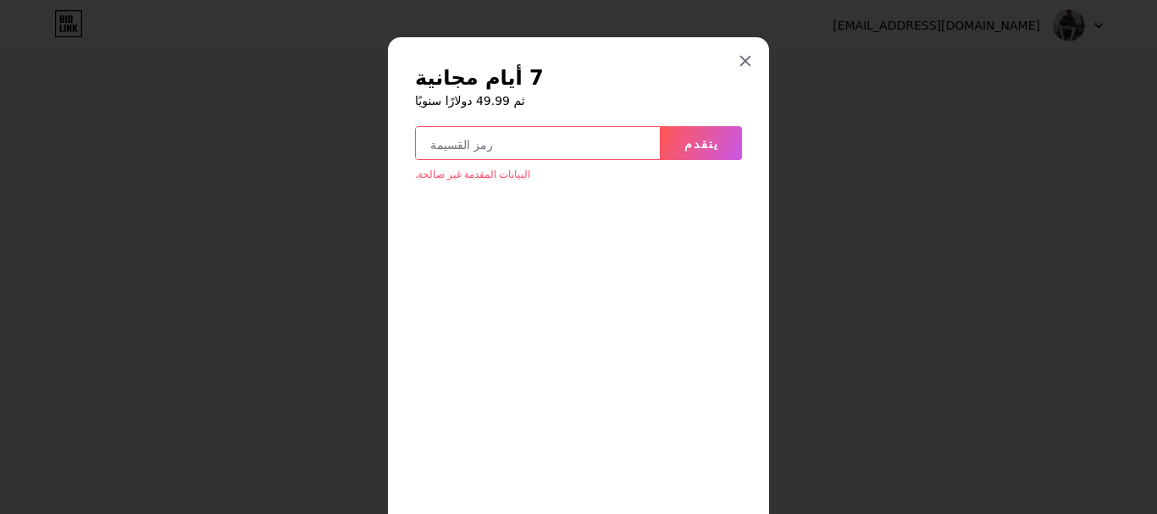
click at [741, 64] on icon at bounding box center [745, 61] width 9 height 9
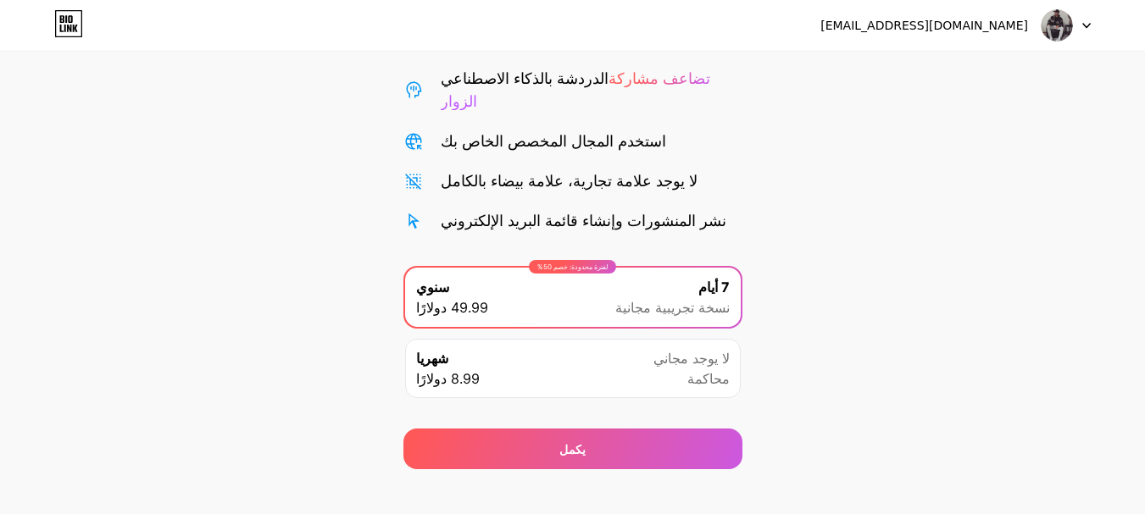
click at [1002, 31] on font "[EMAIL_ADDRESS][DOMAIN_NAME]" at bounding box center [924, 26] width 208 height 14
click at [1079, 22] on div at bounding box center [1065, 25] width 49 height 31
click at [1064, 19] on img at bounding box center [1056, 25] width 32 height 32
click at [65, 15] on icon at bounding box center [68, 23] width 29 height 27
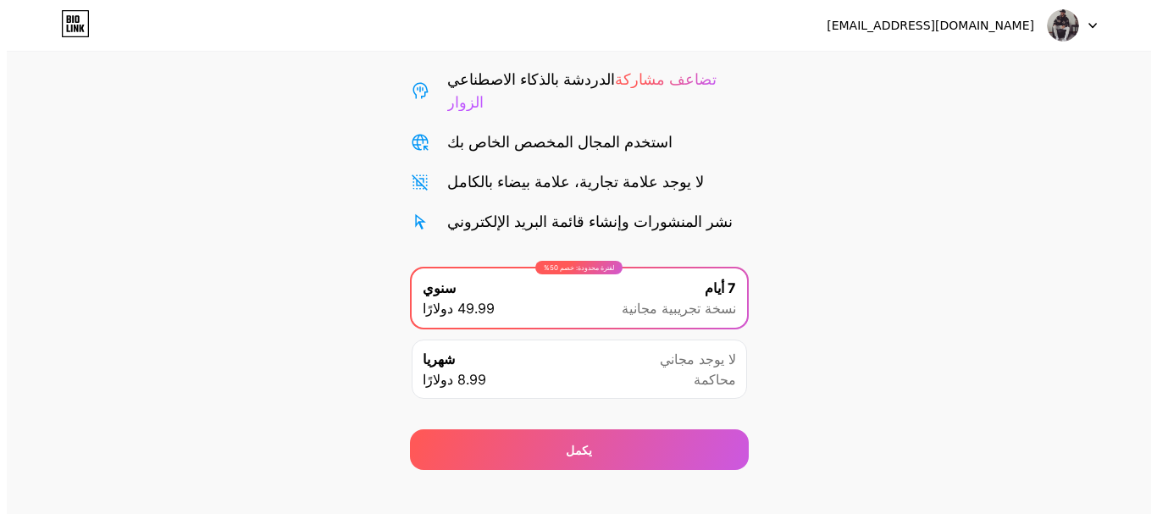
scroll to position [168, 0]
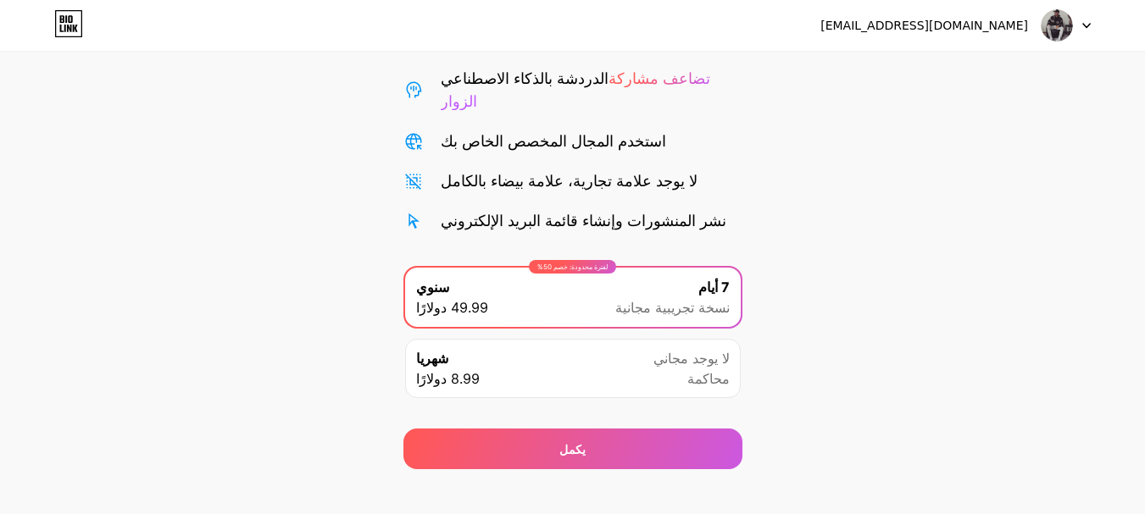
click at [665, 80] on font "تضاعف مشاركة الزوار" at bounding box center [575, 89] width 269 height 41
click at [705, 350] on font "لا يوجد مجاني" at bounding box center [691, 358] width 76 height 17
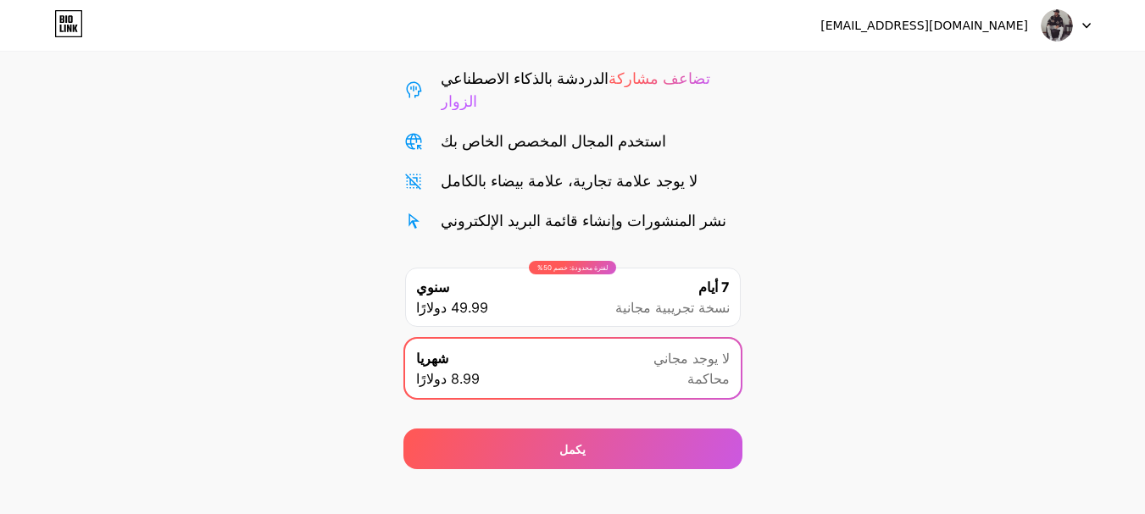
click at [665, 339] on div "شهريا 8.99 دولارًا لا يوجد مجاني محاكمة" at bounding box center [573, 368] width 336 height 59
click at [672, 348] on span "لا يوجد مجاني" at bounding box center [691, 358] width 76 height 20
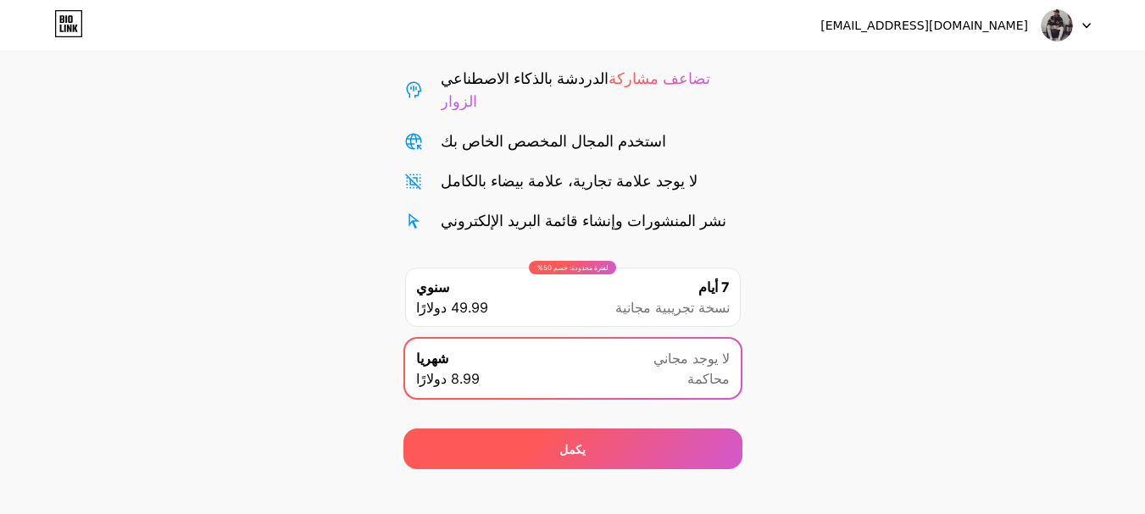
click at [658, 438] on div "يكمل" at bounding box center [572, 449] width 339 height 41
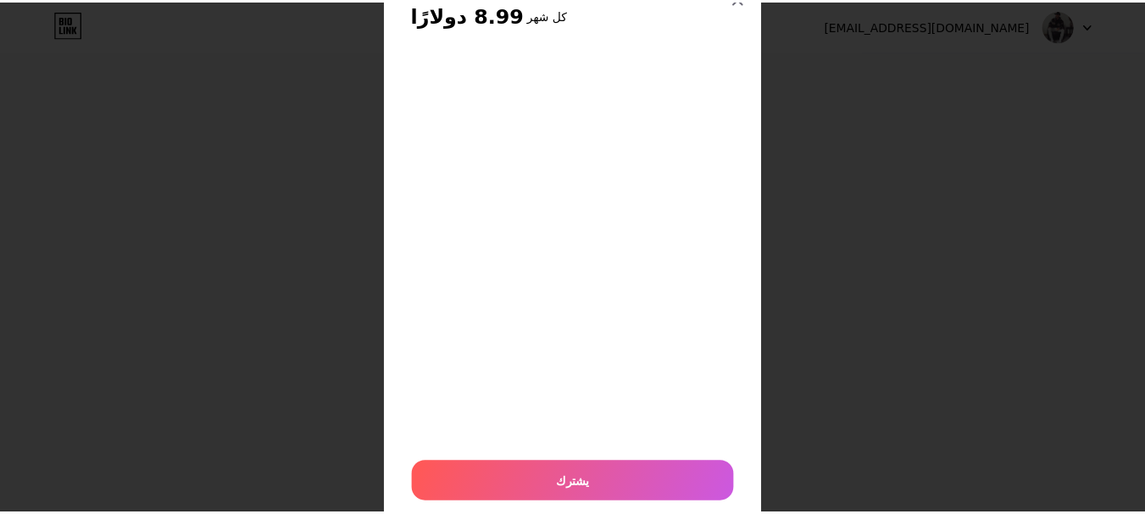
scroll to position [0, 0]
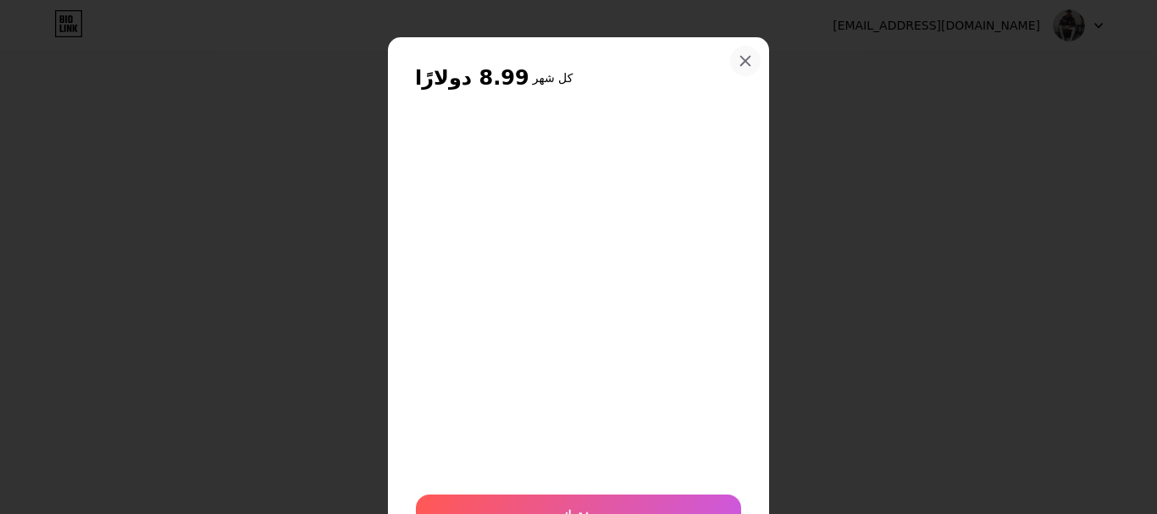
click at [741, 56] on icon at bounding box center [746, 61] width 14 height 14
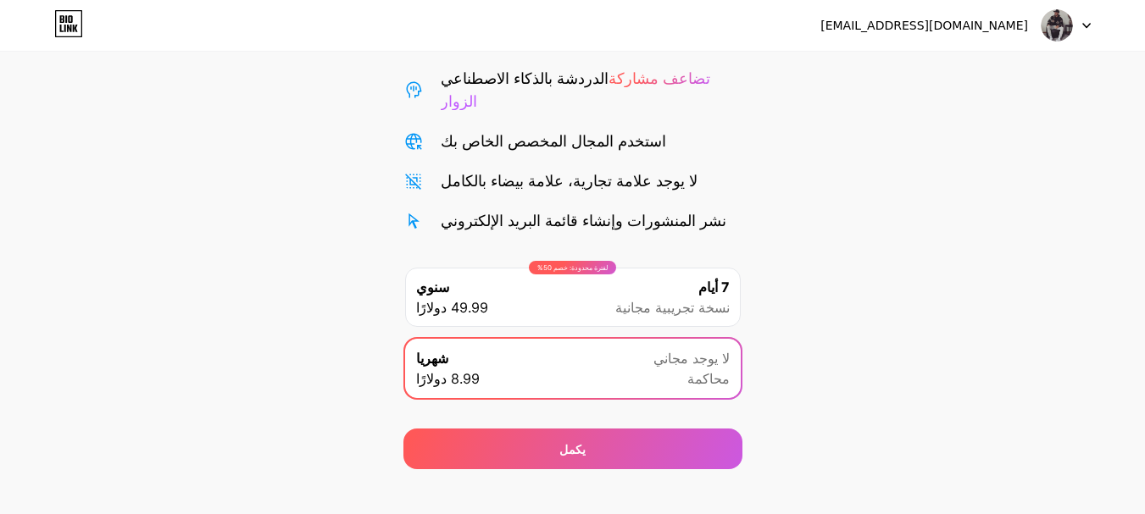
click at [1051, 26] on img at bounding box center [1056, 25] width 32 height 32
click at [955, 67] on li "تسجيل الخروج" at bounding box center [984, 70] width 210 height 46
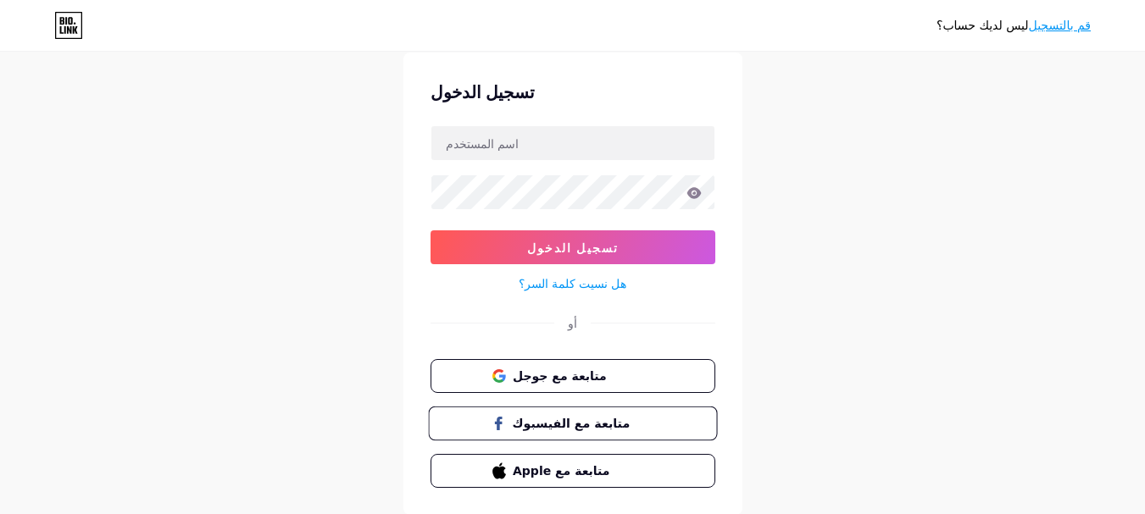
scroll to position [110, 0]
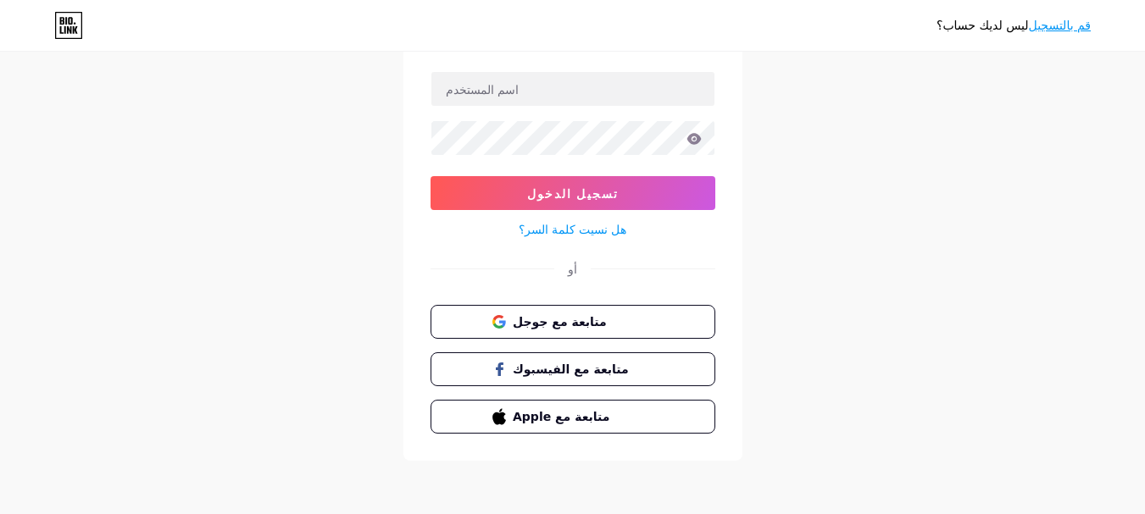
drag, startPoint x: 1070, startPoint y: 27, endPoint x: 1090, endPoint y: 31, distance: 20.6
click at [1070, 28] on font "قم بالتسجيل" at bounding box center [1060, 26] width 62 height 14
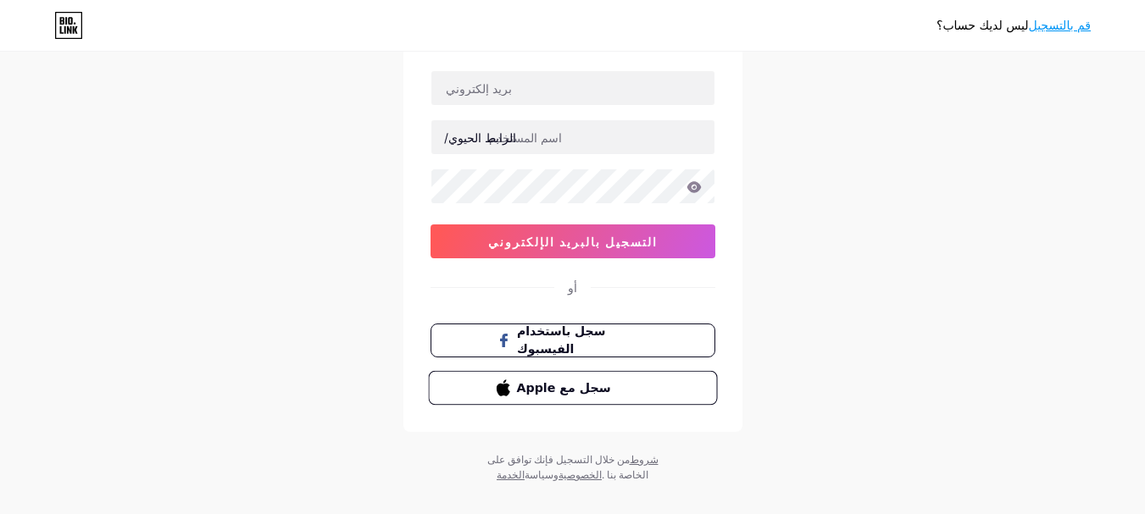
scroll to position [119, 0]
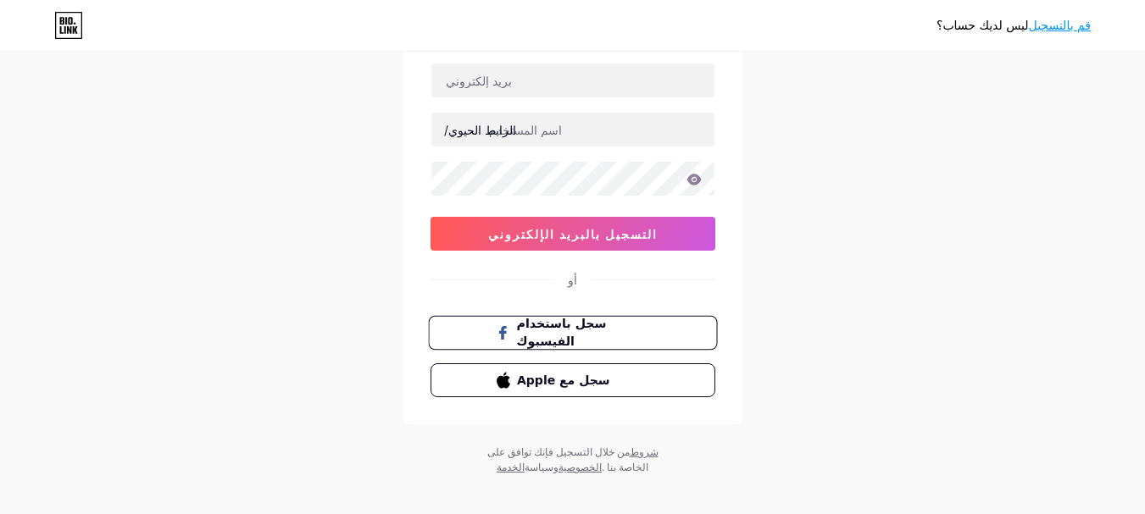
click at [606, 330] on font "سجل باستخدام الفيسبوك" at bounding box center [561, 333] width 90 height 32
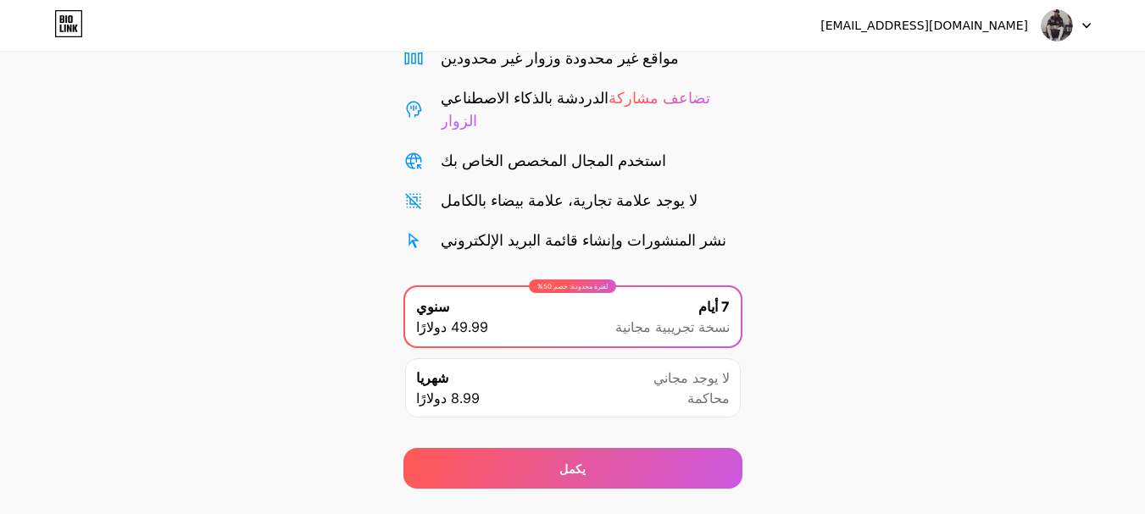
scroll to position [168, 0]
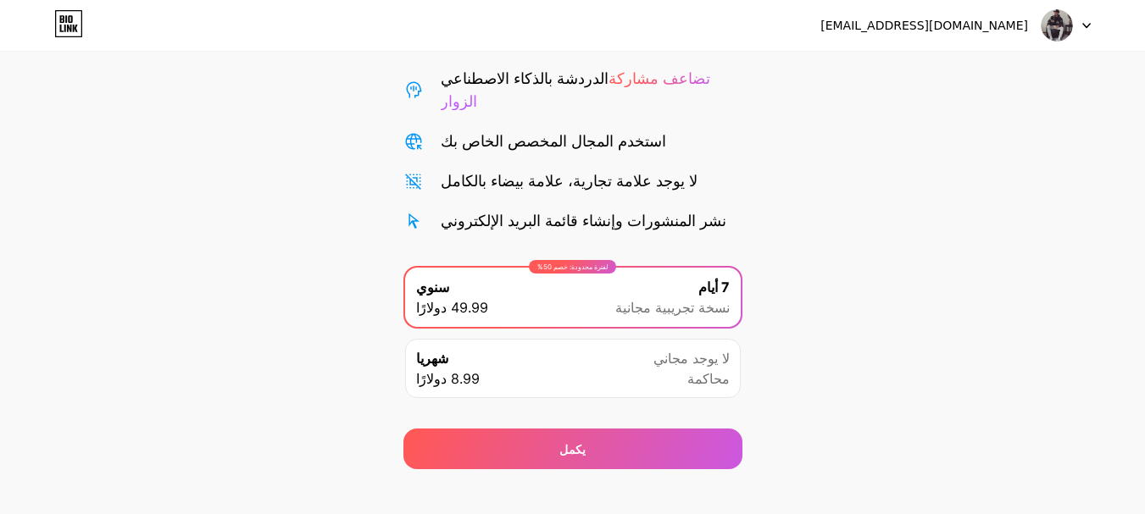
click at [1082, 24] on div at bounding box center [1065, 25] width 49 height 31
click at [922, 65] on font "تسجيل الخروج" at bounding box center [931, 69] width 71 height 14
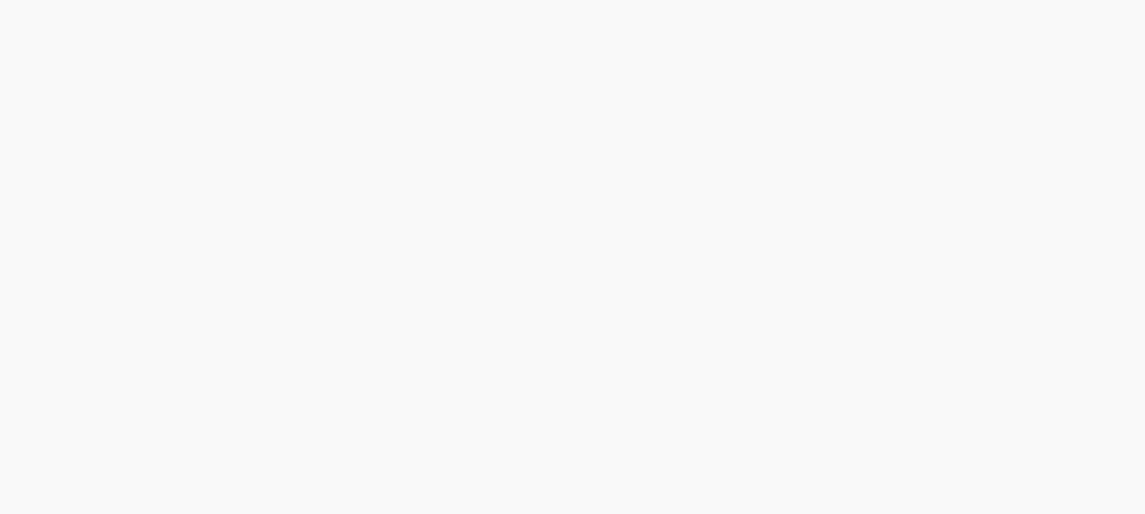
scroll to position [0, 0]
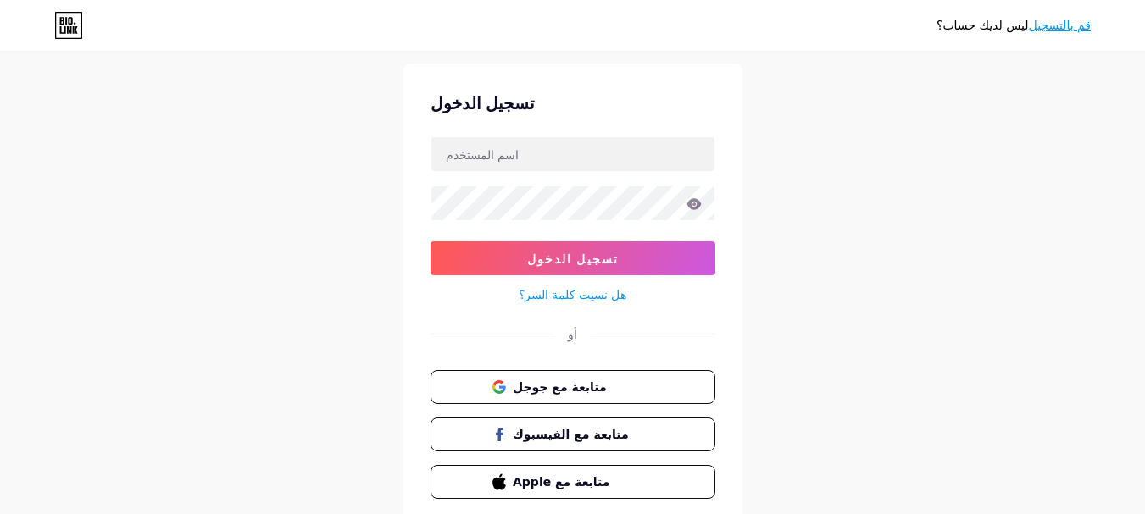
scroll to position [110, 0]
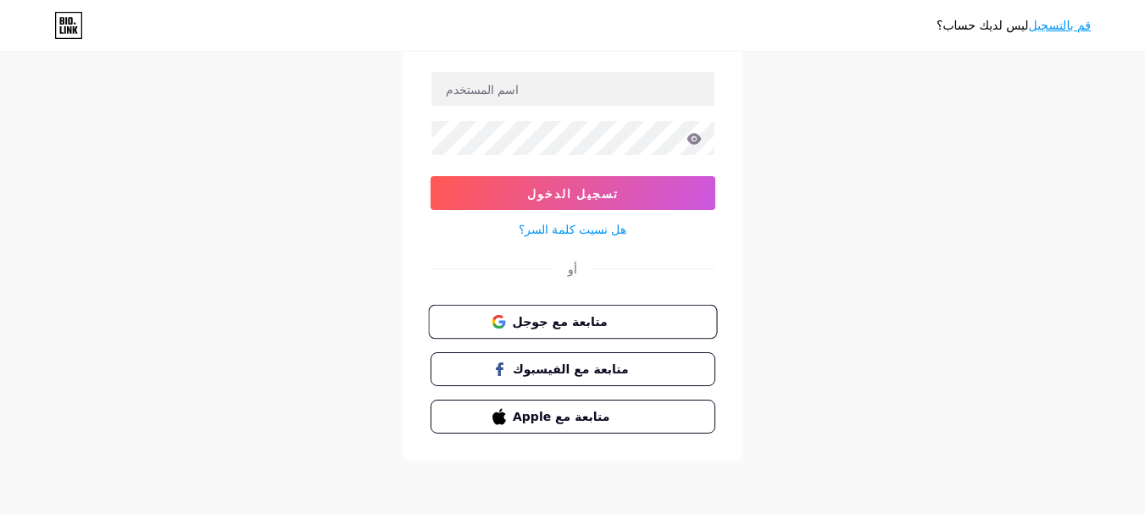
click at [587, 328] on font "متابعة مع جوجل" at bounding box center [559, 321] width 95 height 14
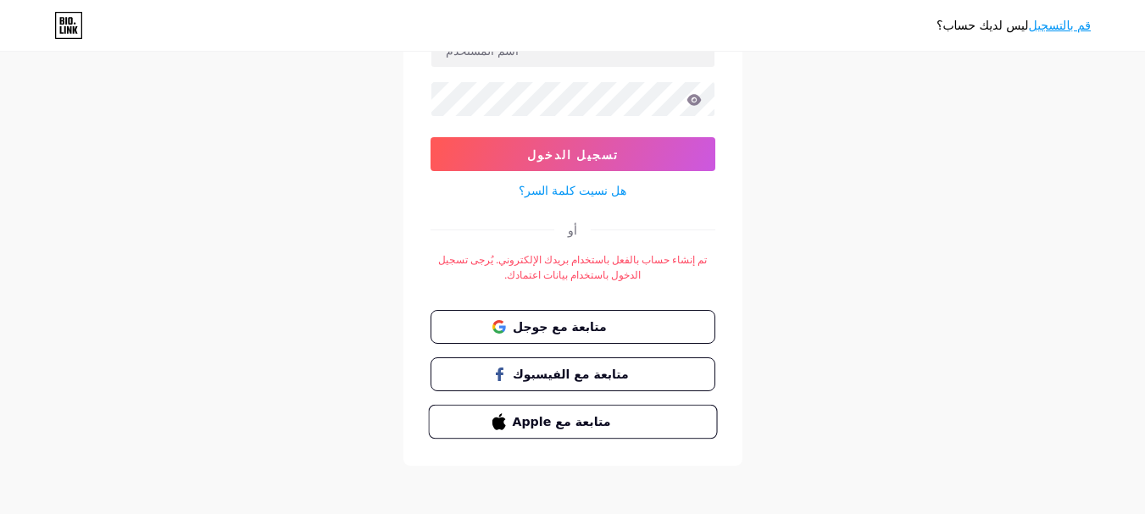
scroll to position [154, 0]
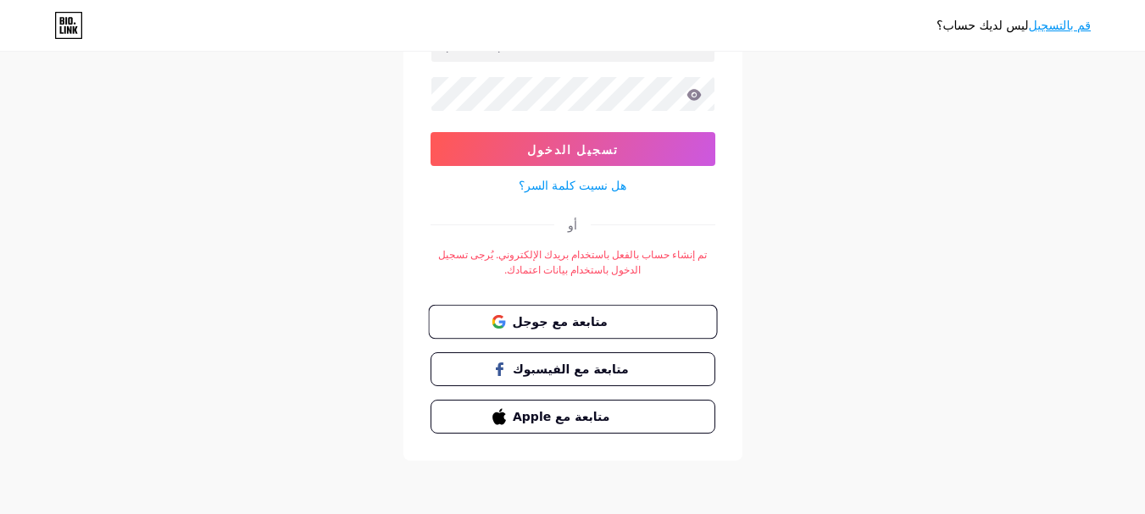
click at [598, 315] on span "متابعة مع جوجل" at bounding box center [582, 322] width 141 height 18
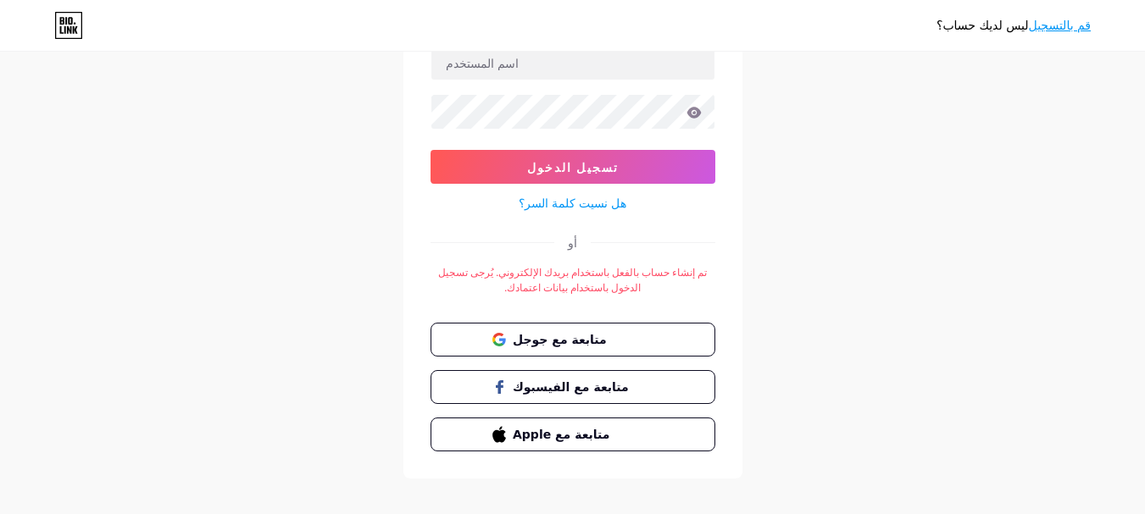
scroll to position [154, 0]
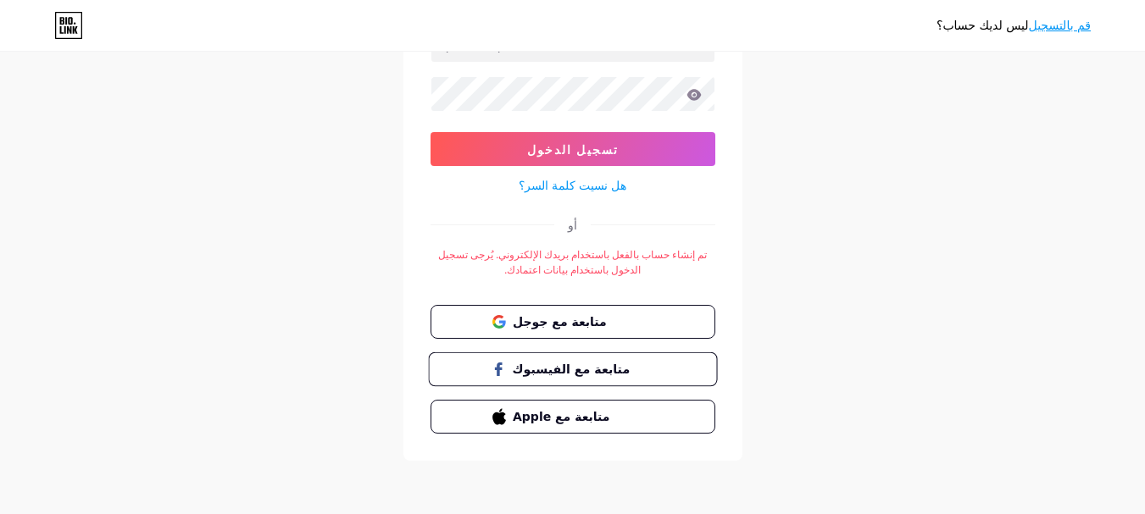
click at [569, 375] on font "متابعة مع الفيسبوك" at bounding box center [571, 369] width 118 height 14
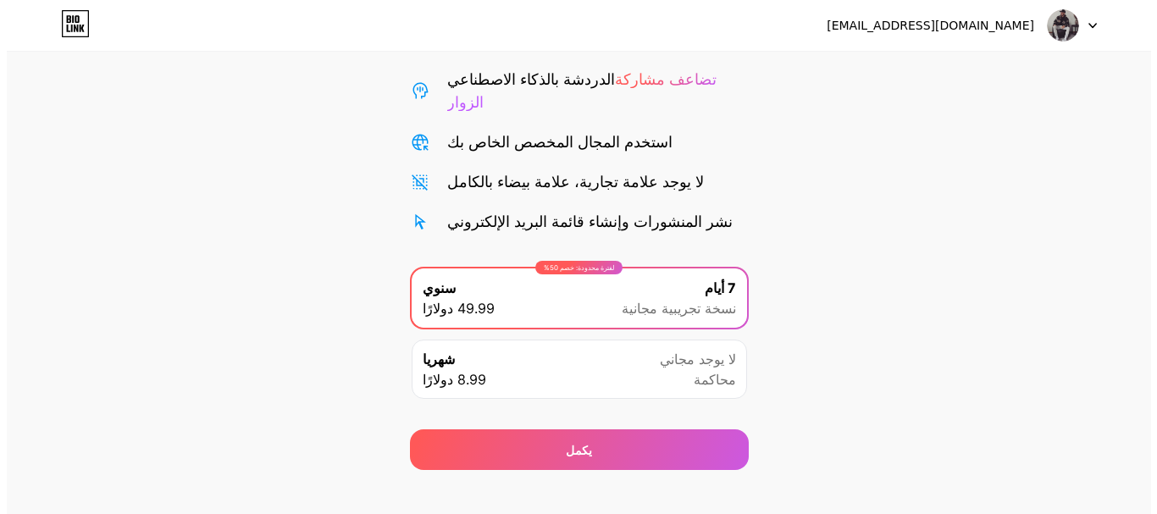
scroll to position [168, 0]
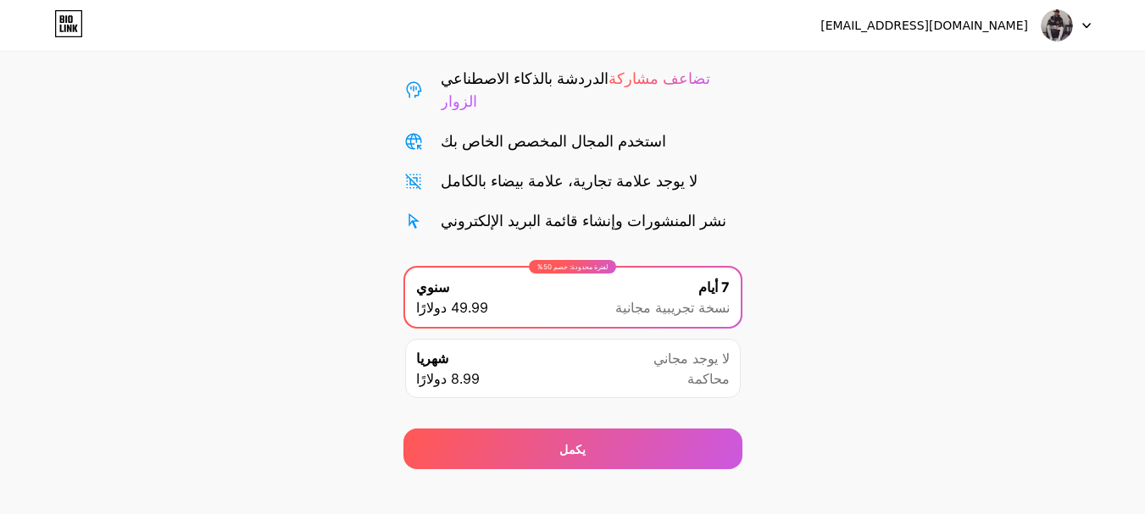
click at [610, 408] on div "يكمل" at bounding box center [572, 438] width 339 height 61
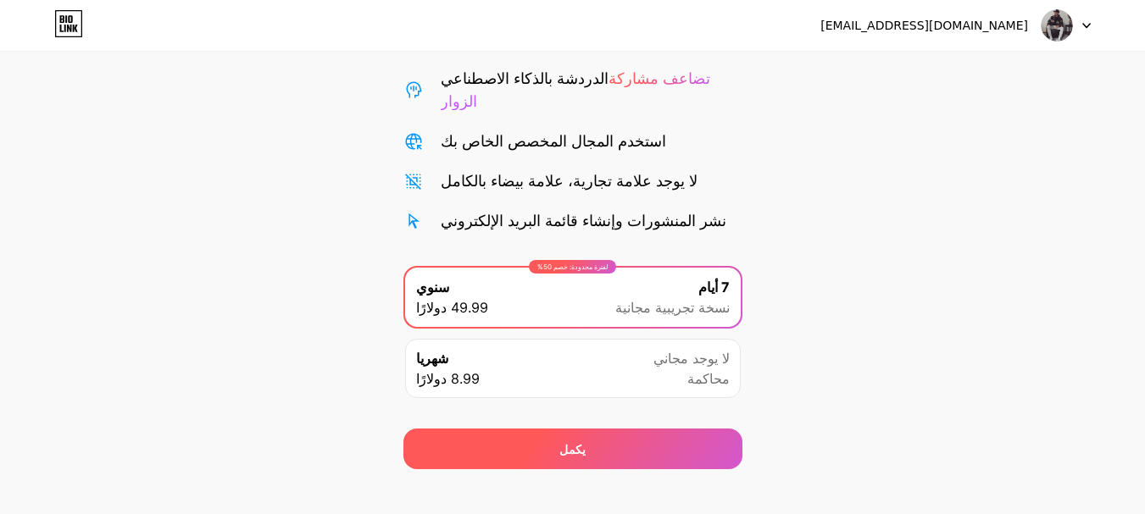
click at [594, 429] on div "يكمل" at bounding box center [572, 449] width 339 height 41
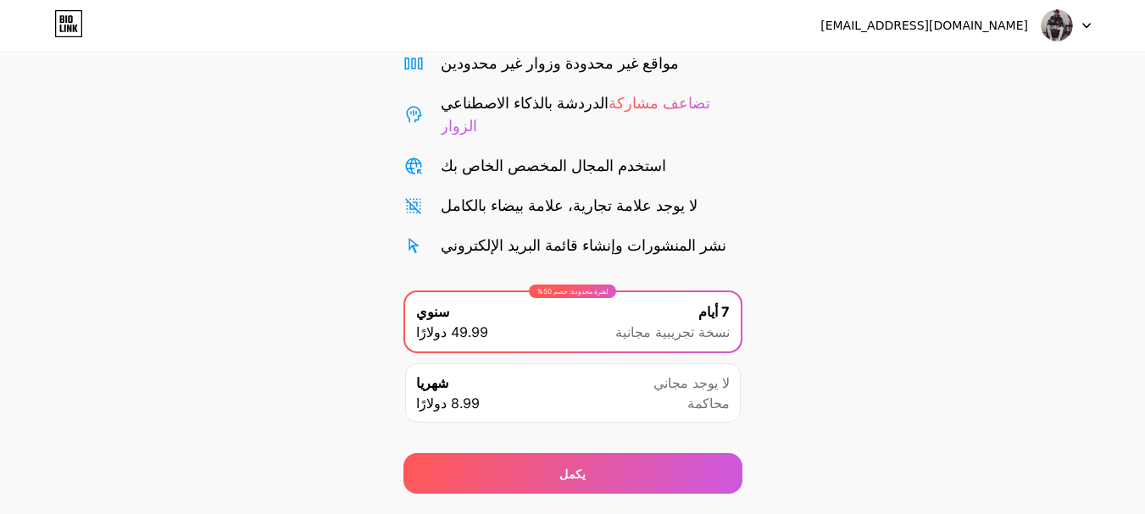
scroll to position [168, 0]
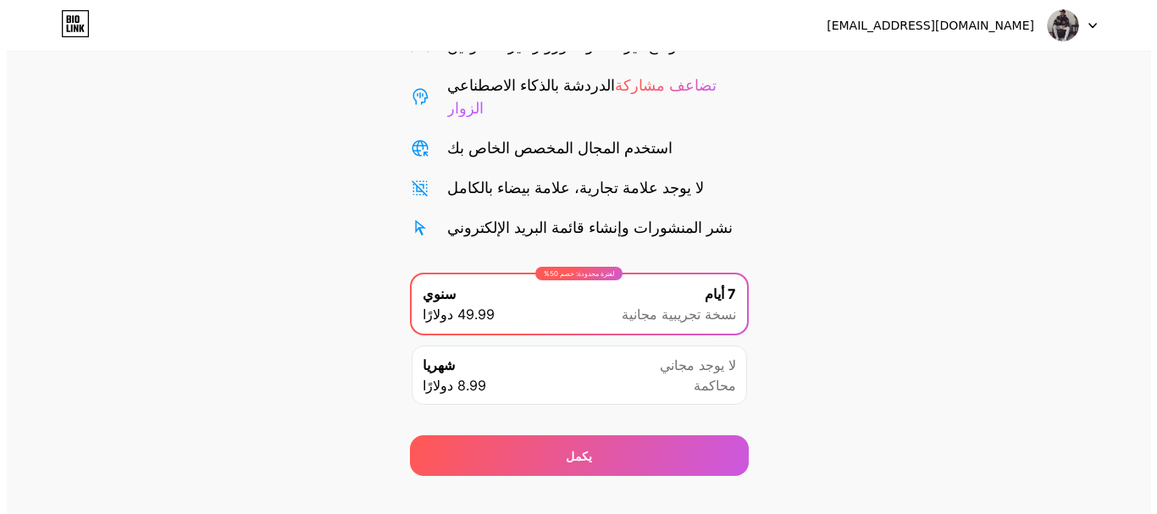
scroll to position [168, 0]
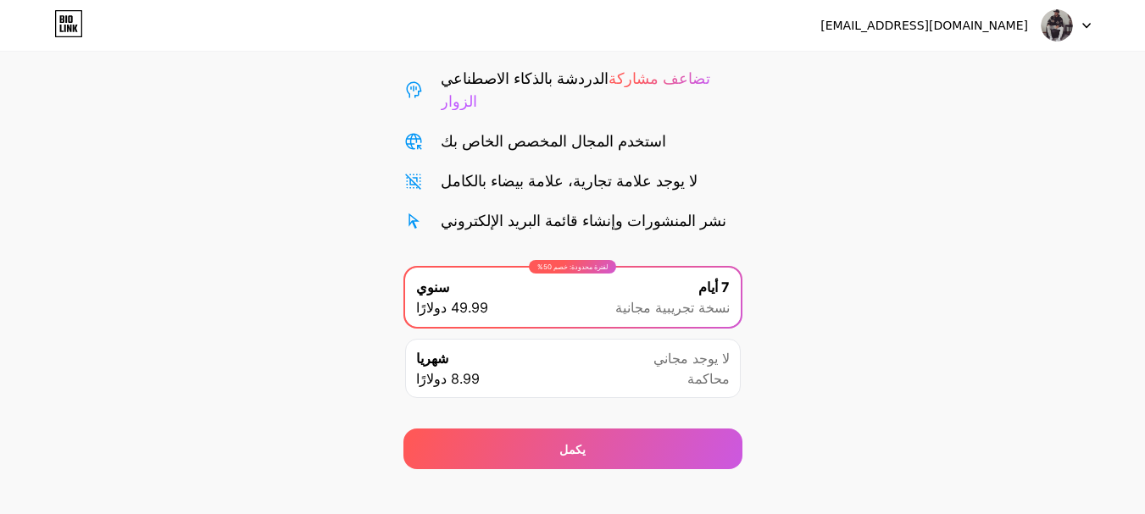
click at [688, 297] on span "نسخة تجريبية مجانية" at bounding box center [672, 307] width 114 height 20
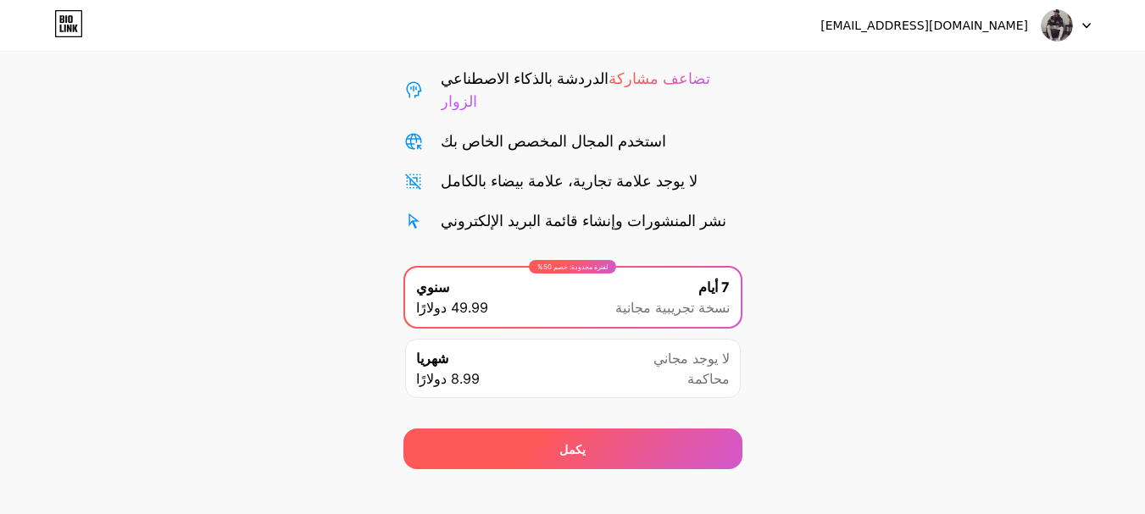
click at [590, 433] on div "يكمل" at bounding box center [572, 449] width 339 height 41
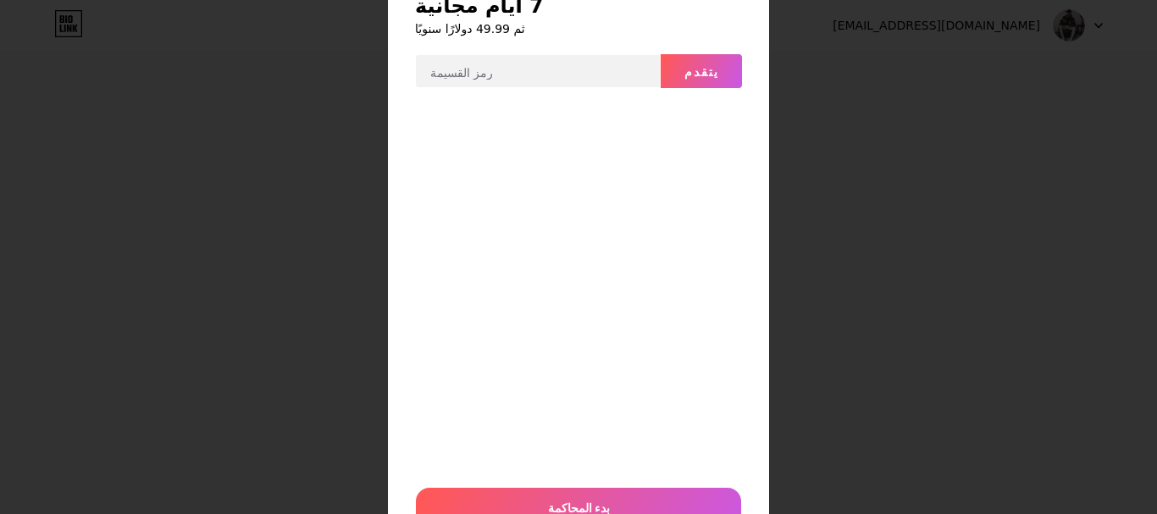
scroll to position [67, 0]
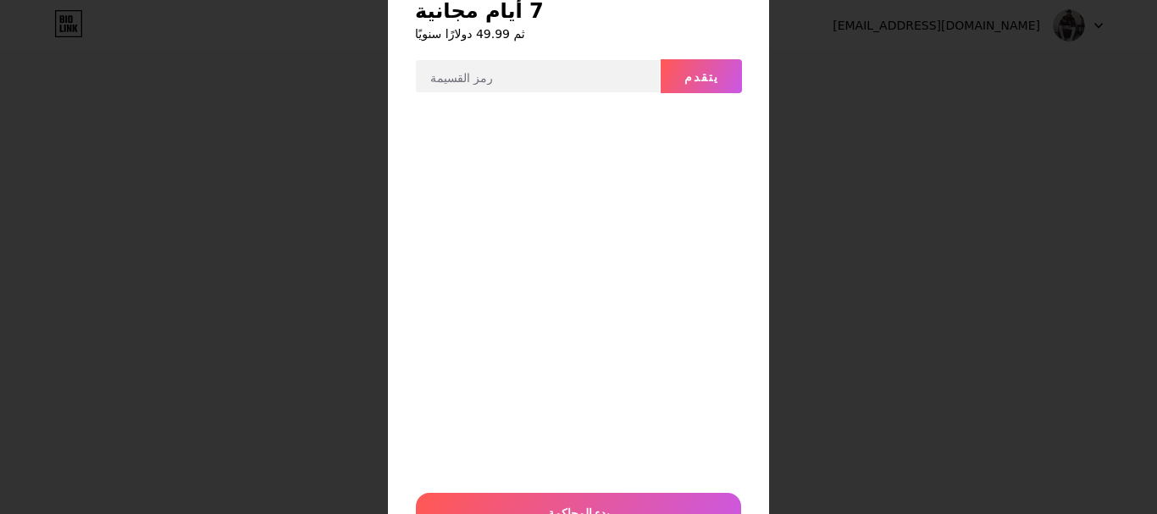
drag, startPoint x: 714, startPoint y: 64, endPoint x: 745, endPoint y: 66, distance: 30.5
click at [719, 67] on button "يتقدم" at bounding box center [701, 76] width 81 height 34
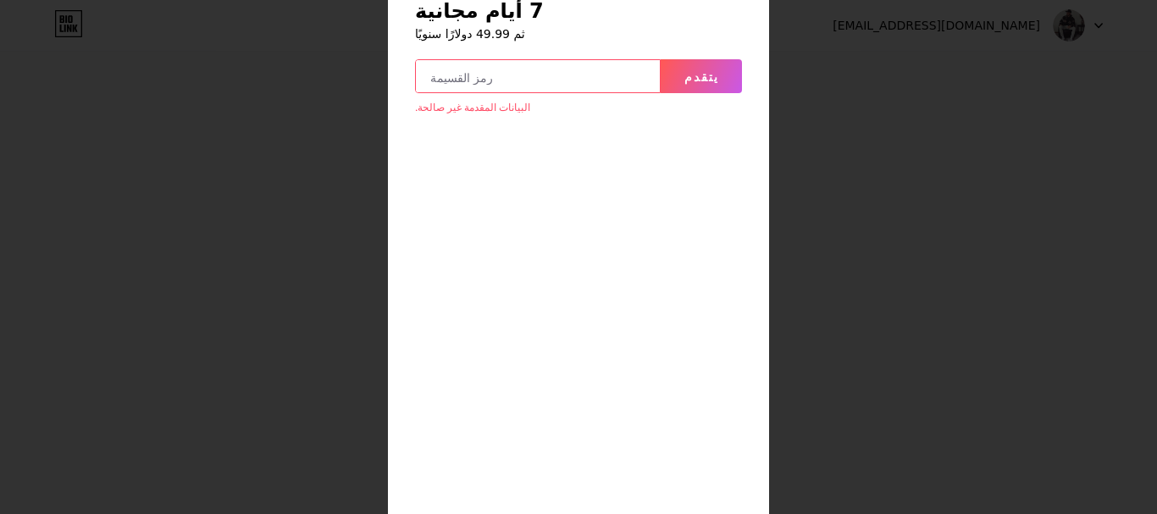
click at [583, 69] on input "text" at bounding box center [538, 77] width 244 height 34
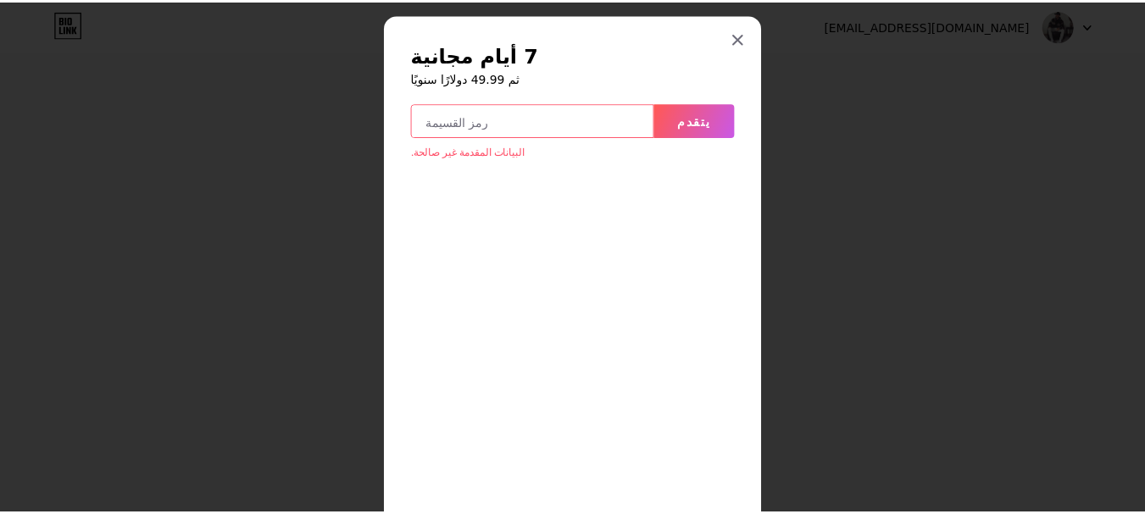
scroll to position [0, 0]
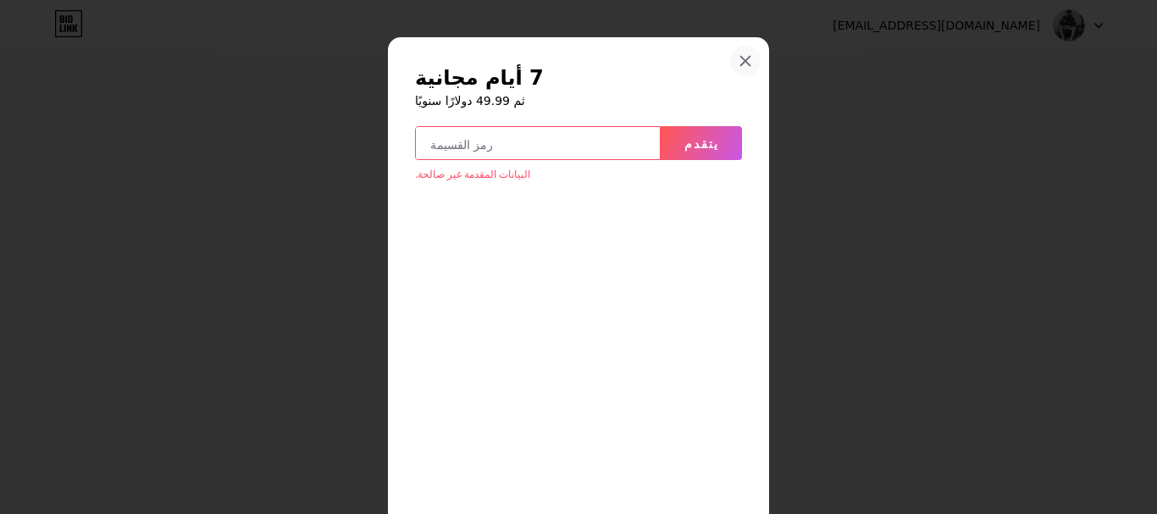
click at [732, 61] on div at bounding box center [745, 61] width 31 height 31
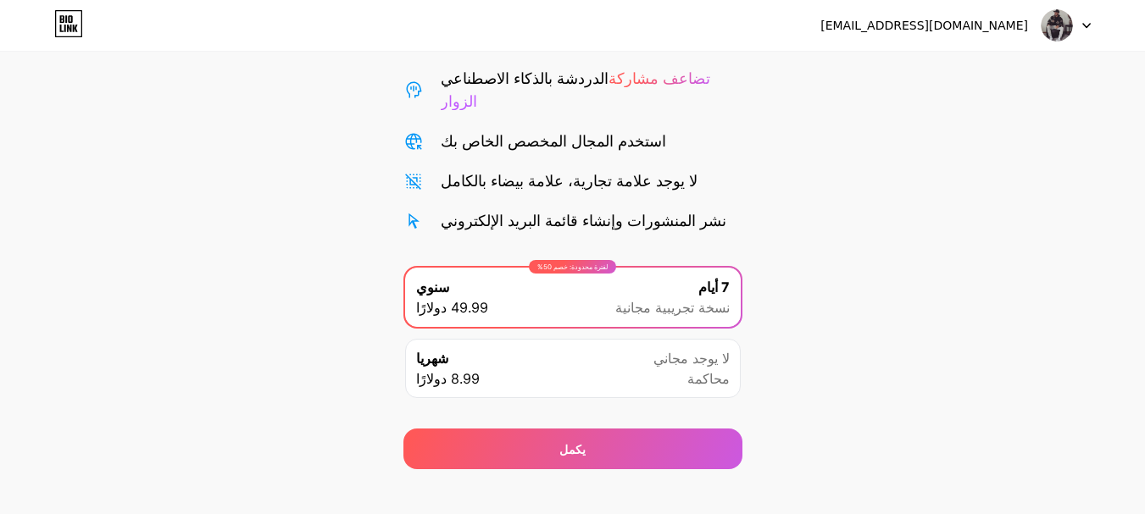
click at [648, 366] on div "شهريا 8.99 دولارًا لا يوجد مجاني محاكمة" at bounding box center [573, 368] width 336 height 59
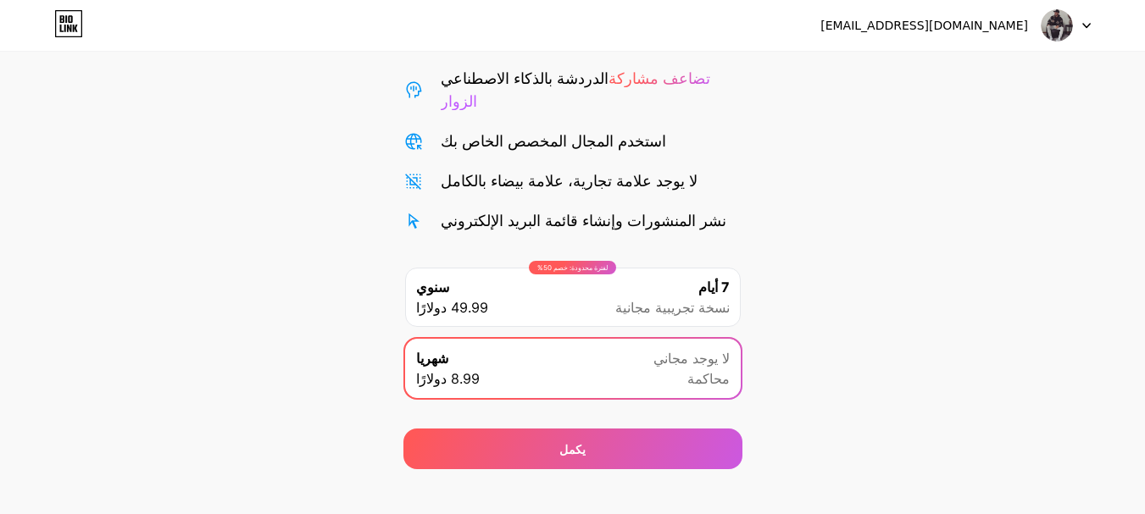
click at [608, 276] on div "لفترة محدودة: خصم 50% سنوي 49.99 دولارًا 7 أيام نسخة تجريبية مجانية" at bounding box center [573, 297] width 336 height 59
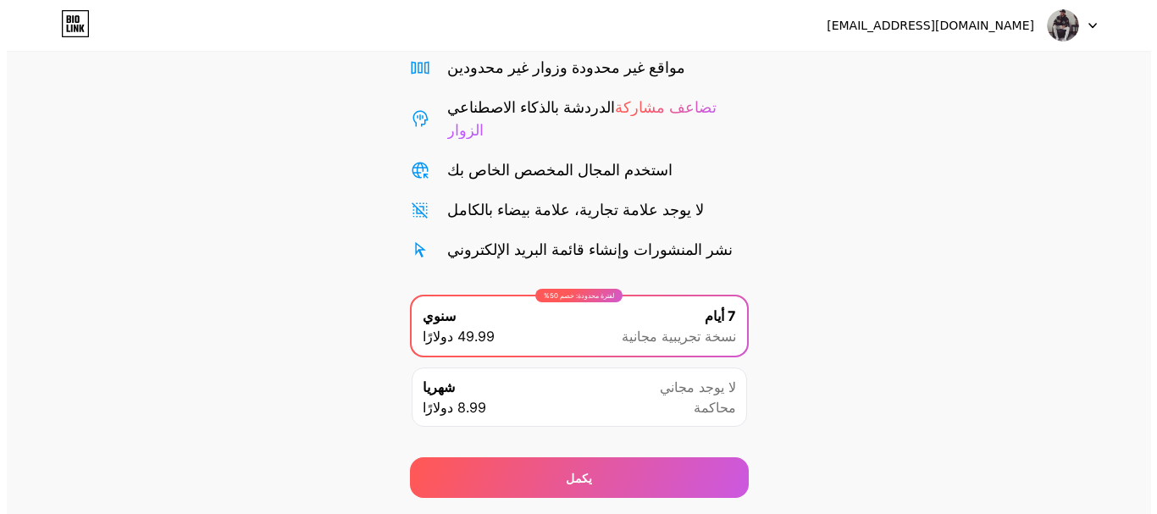
scroll to position [168, 0]
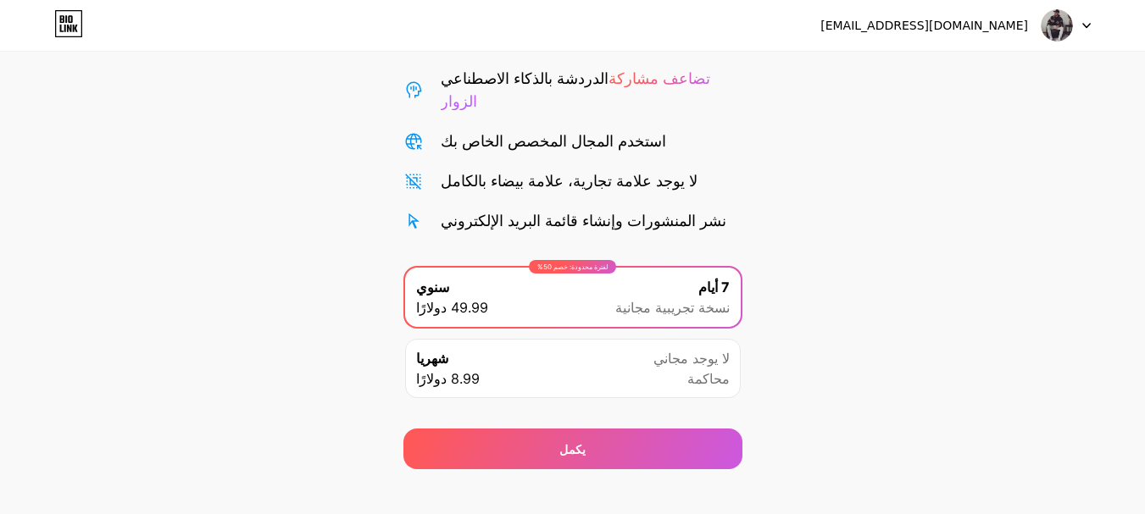
click at [669, 348] on div "لا يوجد مجاني محاكمة" at bounding box center [691, 368] width 76 height 41
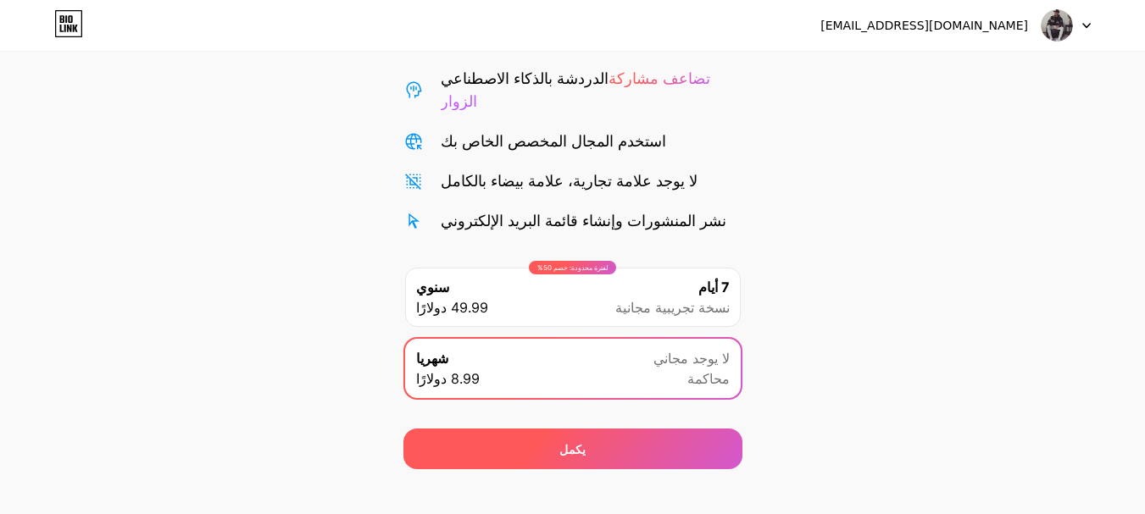
click at [610, 437] on div "يكمل" at bounding box center [572, 449] width 339 height 41
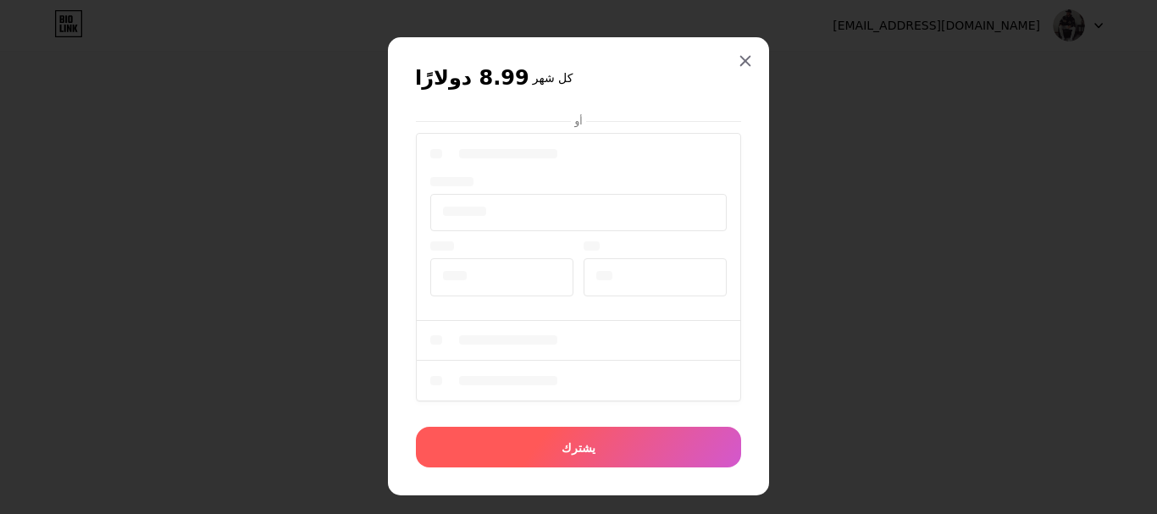
click at [617, 454] on div "يشترك" at bounding box center [578, 447] width 325 height 41
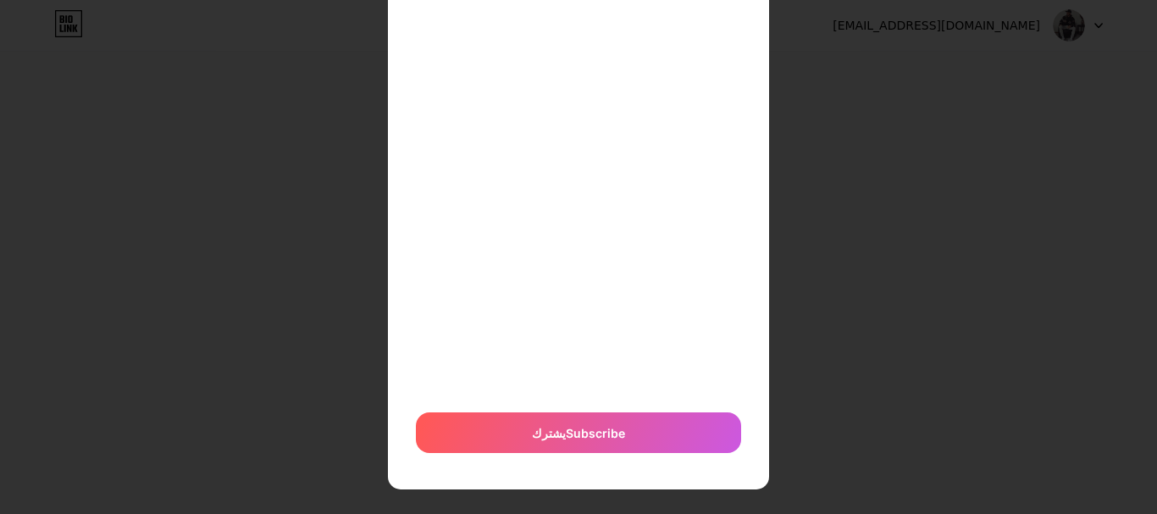
scroll to position [141, 0]
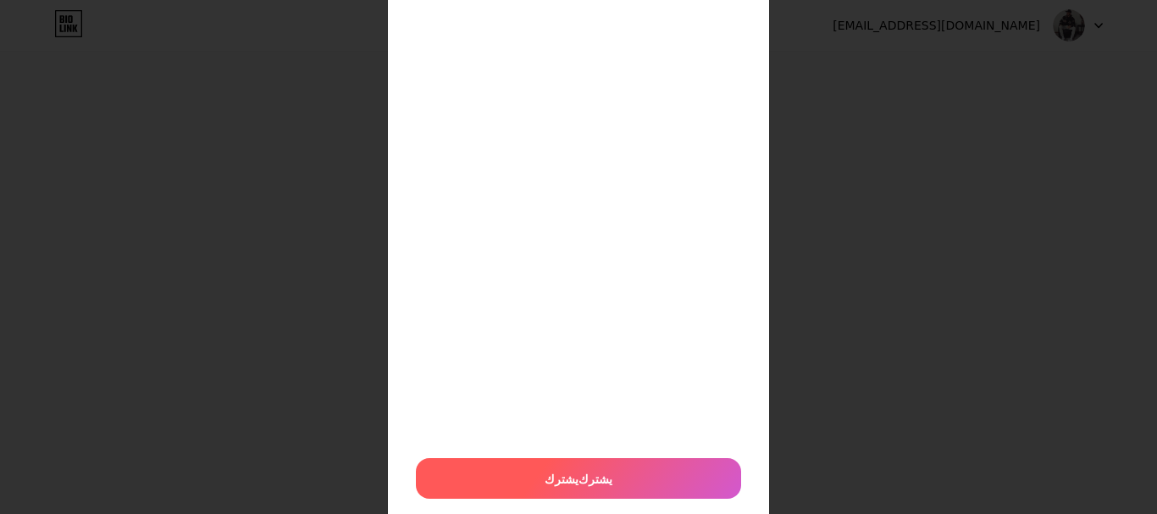
click at [609, 465] on div "يشترك يشترك" at bounding box center [578, 478] width 325 height 41
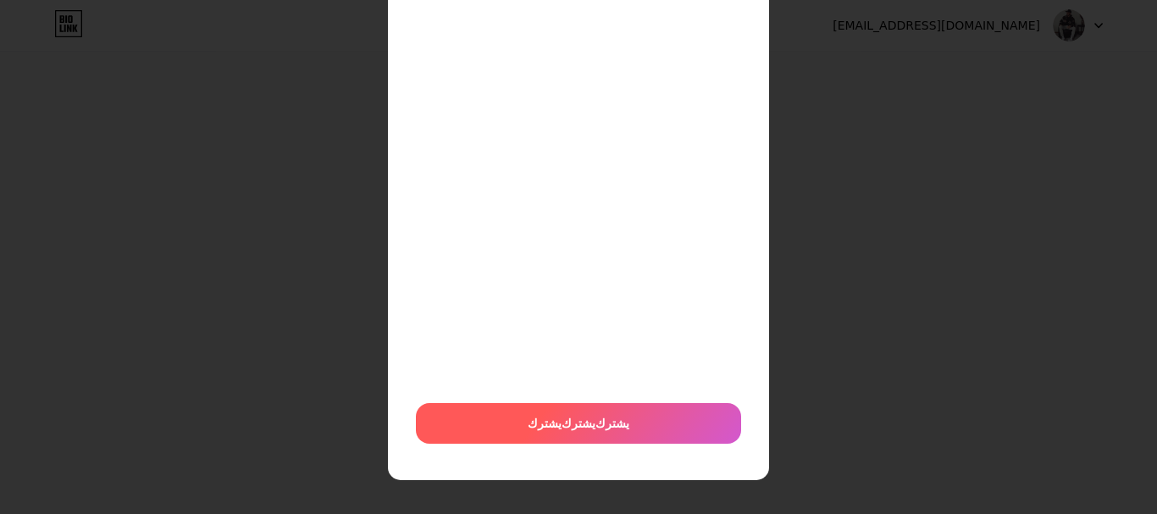
click at [615, 414] on div "يشترك يشترك يشترك" at bounding box center [578, 423] width 325 height 41
click at [615, 414] on span "يشترك يشترك يشترك يشترك" at bounding box center [579, 423] width 120 height 94
click at [617, 410] on div "يشترك يشترك يشترك يشترك يشترك" at bounding box center [578, 423] width 325 height 41
click at [617, 410] on div "يشترك يشترك يشترك يشترك يشترك يشترك" at bounding box center [578, 423] width 325 height 41
click at [617, 410] on div "يشترك يشترك يشترك يشترك يشترك يشترك Subscribe" at bounding box center [578, 423] width 325 height 41
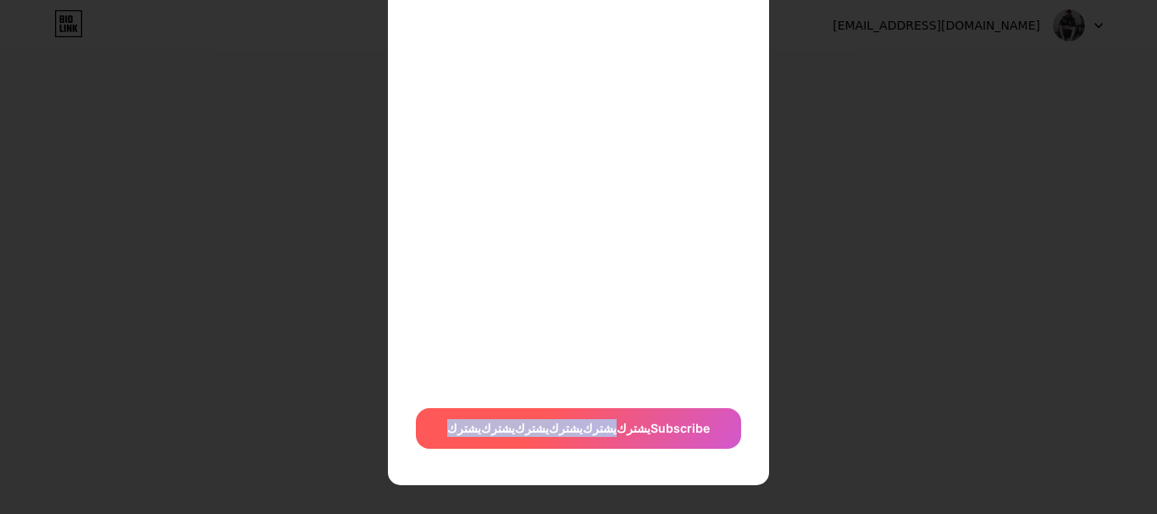
click at [617, 410] on div "يشترك يشترك يشترك يشترك يشترك يشترك Subscribe" at bounding box center [578, 428] width 325 height 41
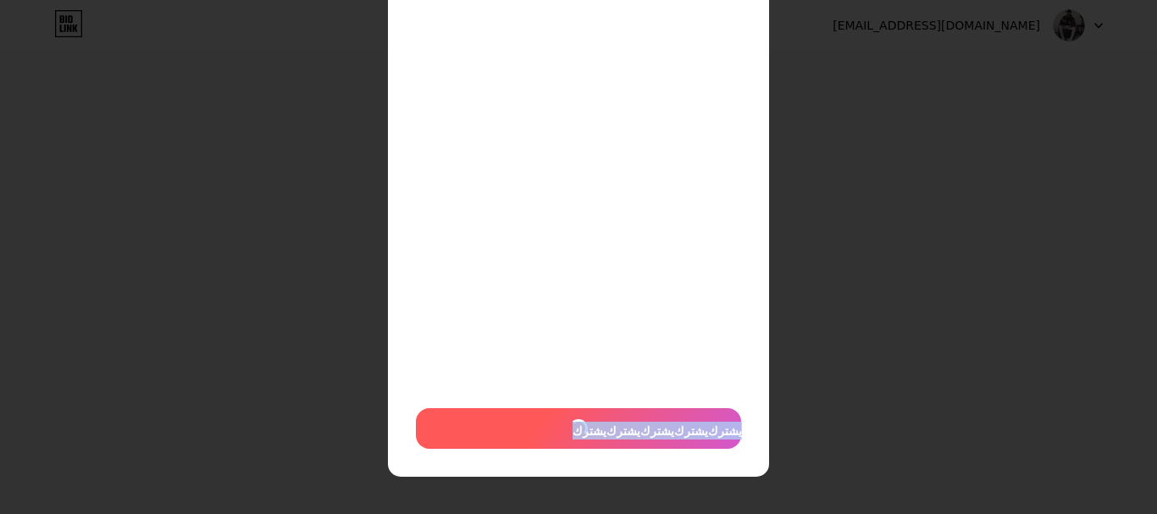
click at [617, 410] on div "يشترك يشترك يشترك يشترك يشترك يشترك" at bounding box center [578, 428] width 325 height 41
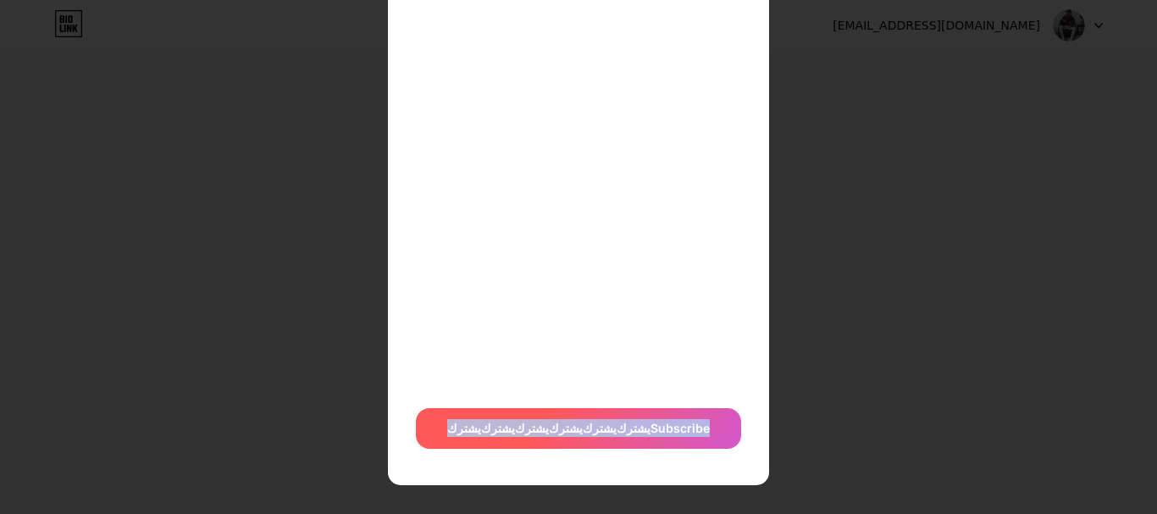
click at [617, 410] on div "يشترك يشترك يشترك يشترك يشترك يشترك Subscribe" at bounding box center [578, 428] width 325 height 41
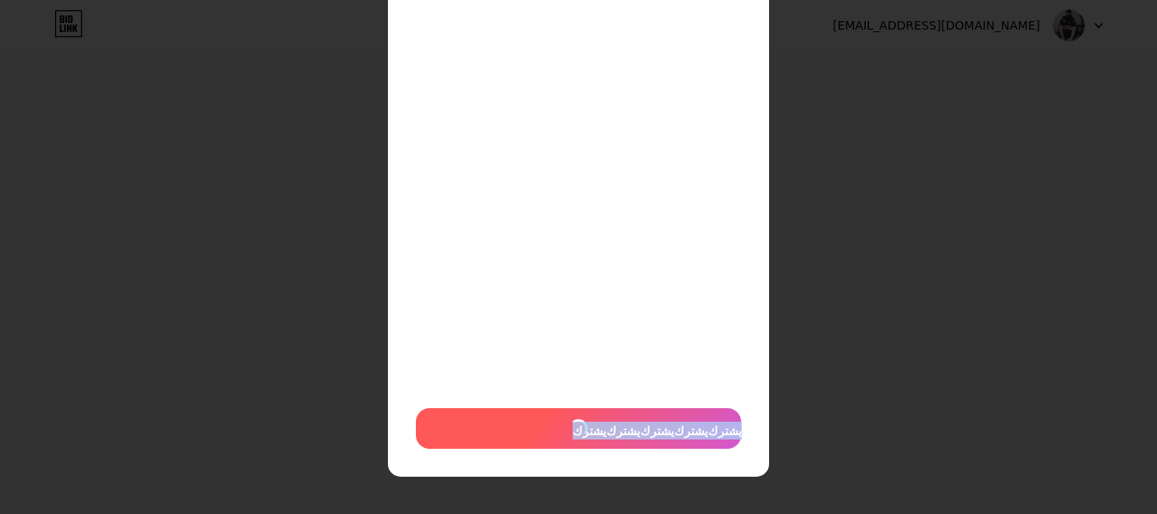
click at [617, 410] on div "يشترك يشترك يشترك يشترك يشترك يشترك" at bounding box center [578, 428] width 325 height 41
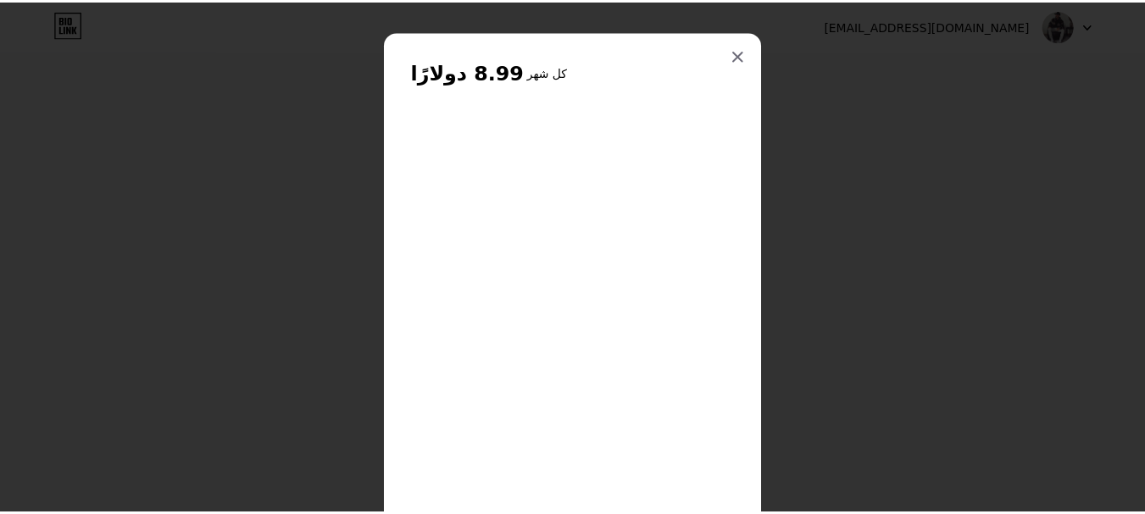
scroll to position [0, 0]
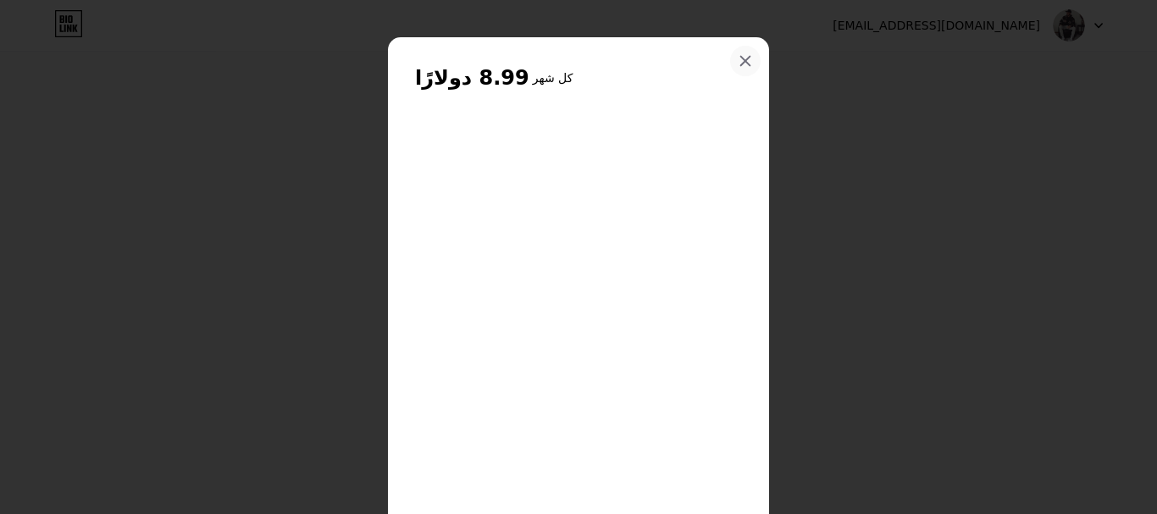
click at [745, 57] on icon at bounding box center [746, 61] width 14 height 14
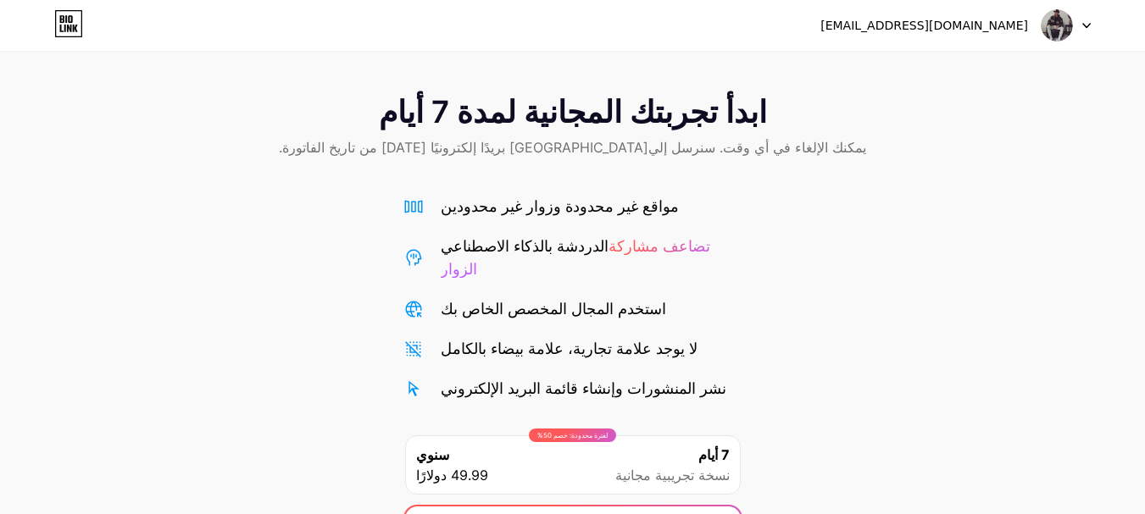
click at [684, 146] on font "يمكنك الإلغاء في أي وقت. سنرسل إلي[GEOGRAPHIC_DATA] بريدًا إلكترونيًا [DATE] من…" at bounding box center [572, 147] width 587 height 17
click at [1088, 26] on icon at bounding box center [1086, 26] width 7 height 4
click at [927, 66] on li "تسجيل الخروج" at bounding box center [984, 70] width 210 height 46
click at [927, 66] on font "تسجيل الخروج" at bounding box center [931, 69] width 71 height 14
